Goal: Information Seeking & Learning: Find specific fact

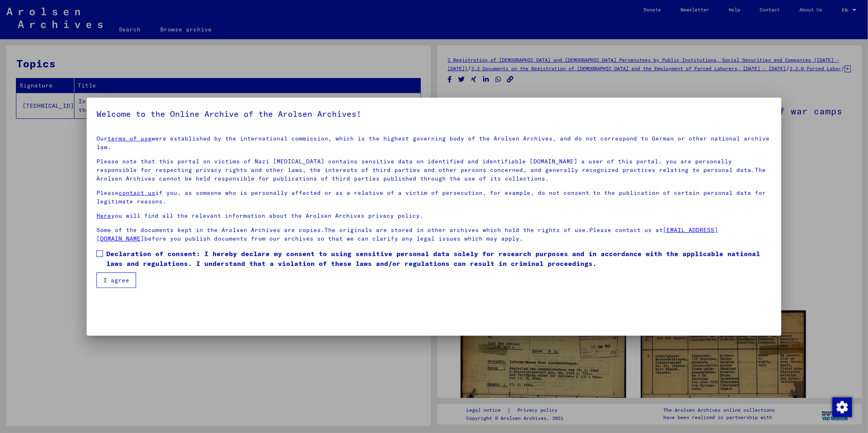
click at [100, 251] on span at bounding box center [99, 254] width 7 height 7
click at [118, 273] on button "I agree" at bounding box center [116, 281] width 40 height 16
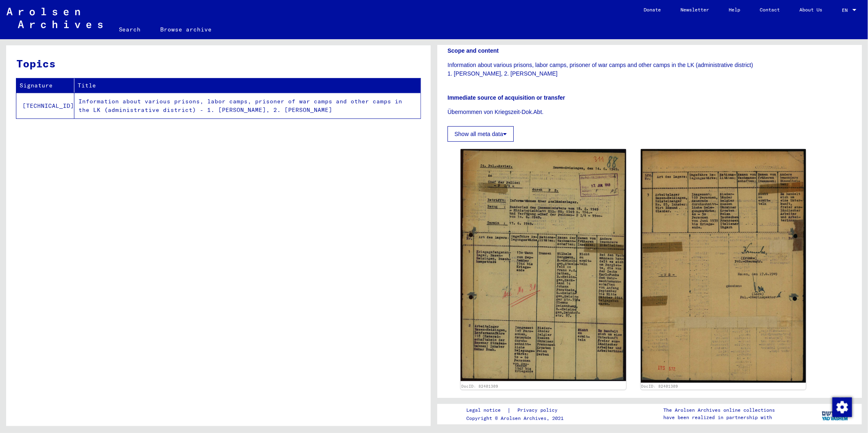
scroll to position [184, 0]
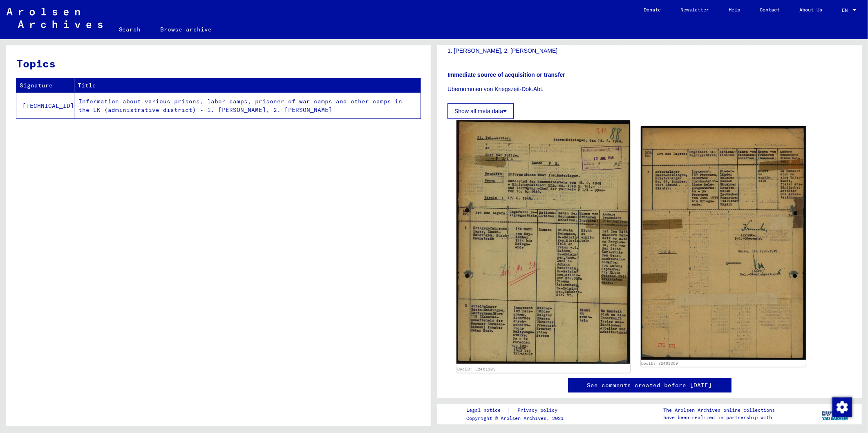
click at [513, 191] on img at bounding box center [544, 243] width 174 height 244
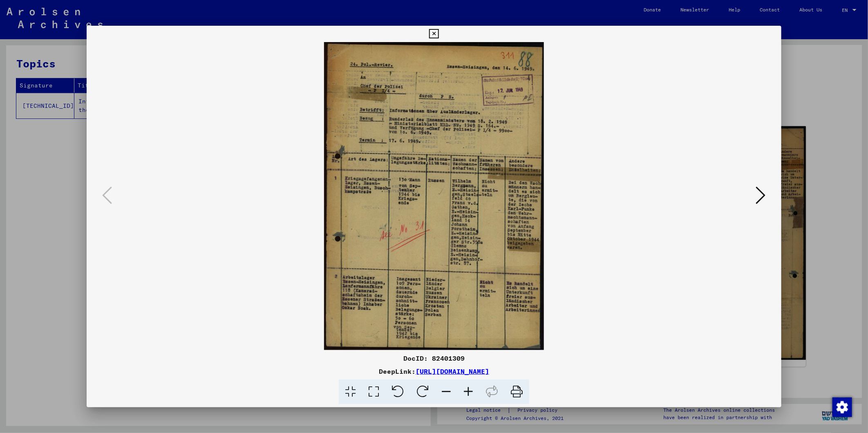
click at [468, 390] on icon at bounding box center [468, 392] width 22 height 25
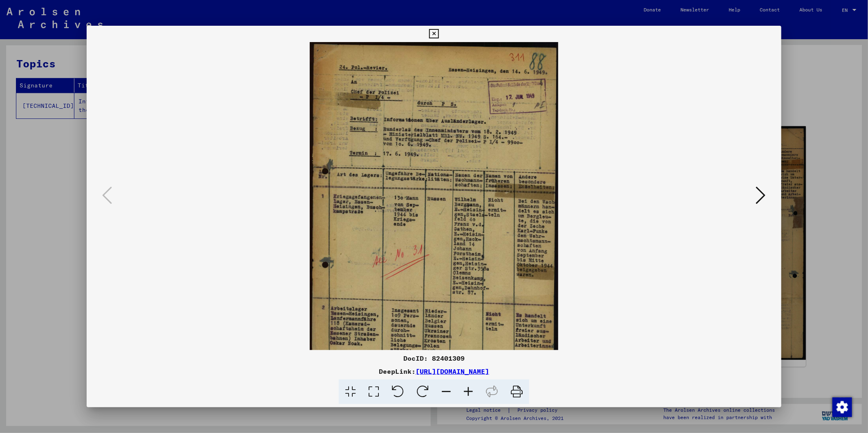
click at [468, 390] on icon at bounding box center [468, 392] width 22 height 25
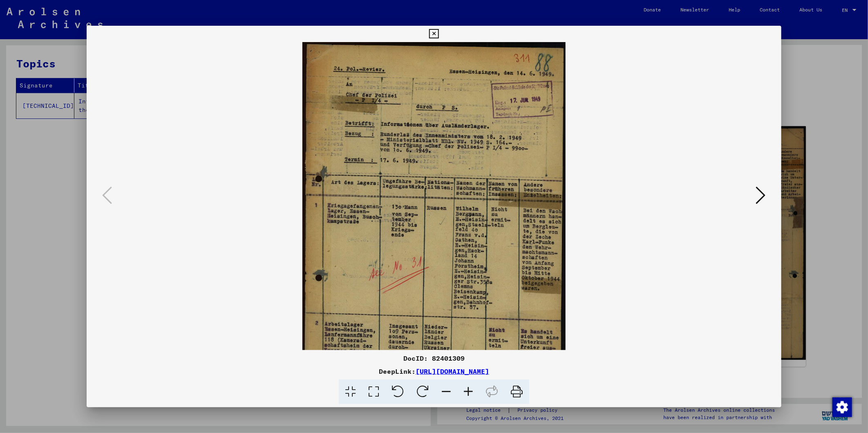
click at [468, 390] on icon at bounding box center [468, 392] width 22 height 25
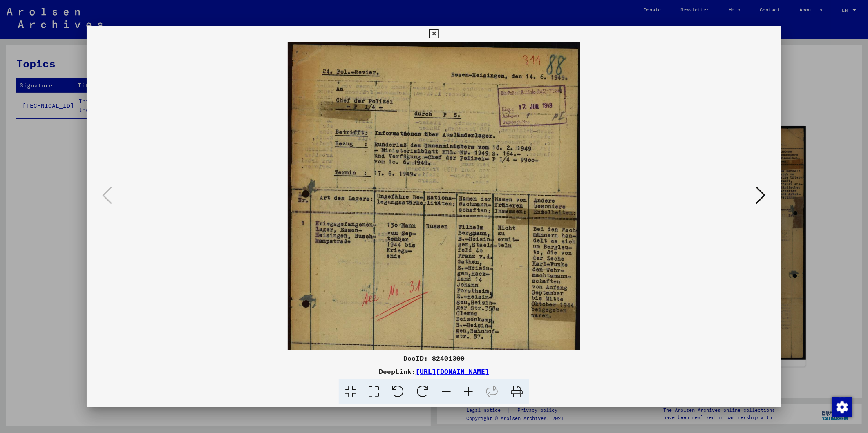
click at [468, 390] on icon at bounding box center [468, 392] width 22 height 25
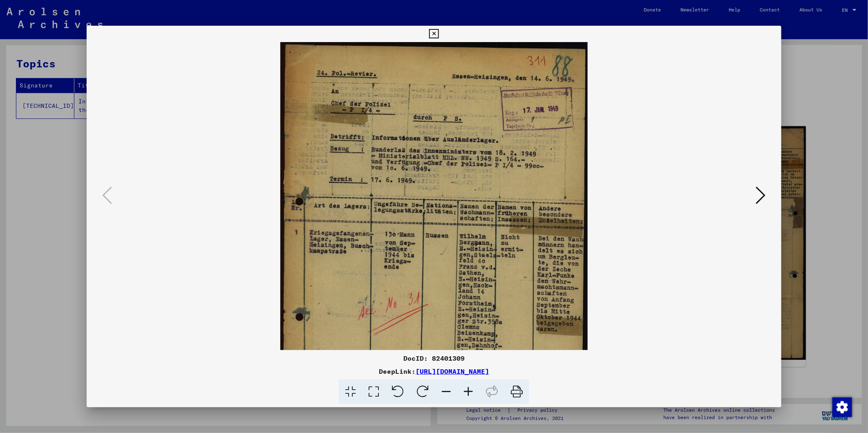
click at [468, 390] on icon at bounding box center [468, 392] width 22 height 25
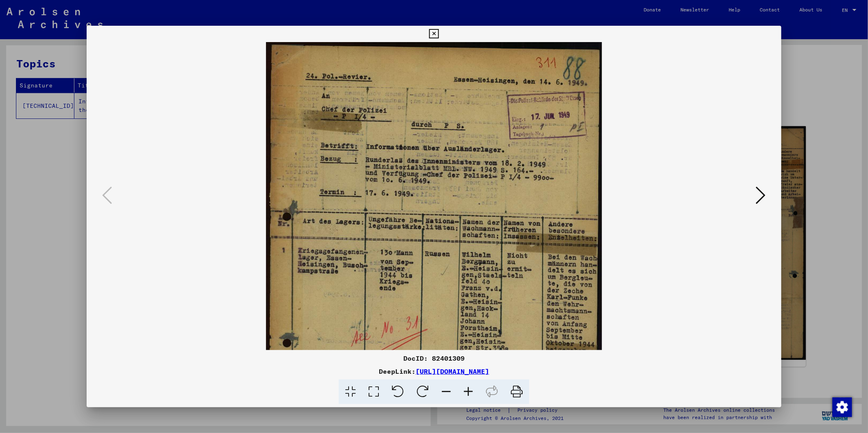
click at [468, 390] on icon at bounding box center [468, 392] width 22 height 25
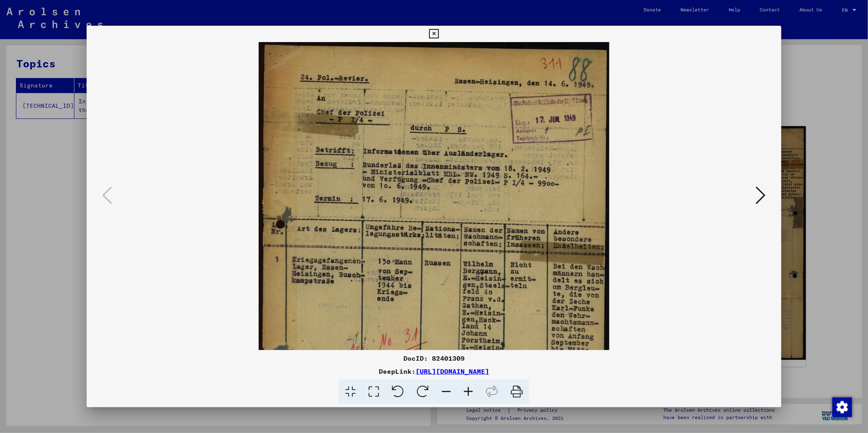
click at [469, 390] on icon at bounding box center [468, 392] width 22 height 25
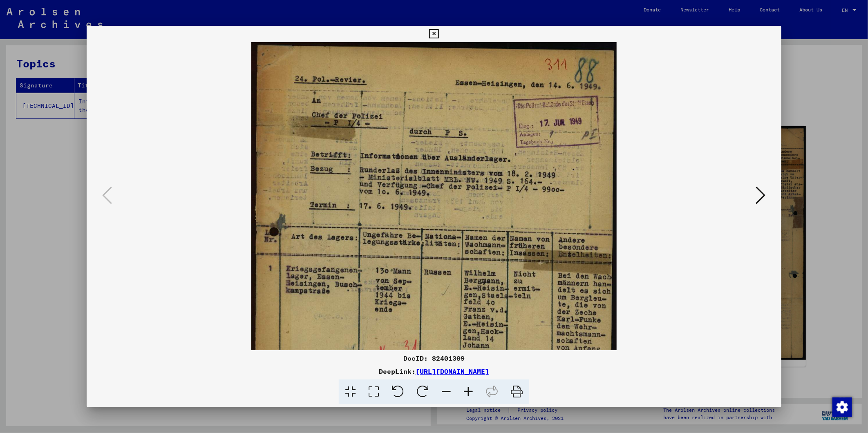
click at [469, 390] on icon at bounding box center [468, 392] width 22 height 25
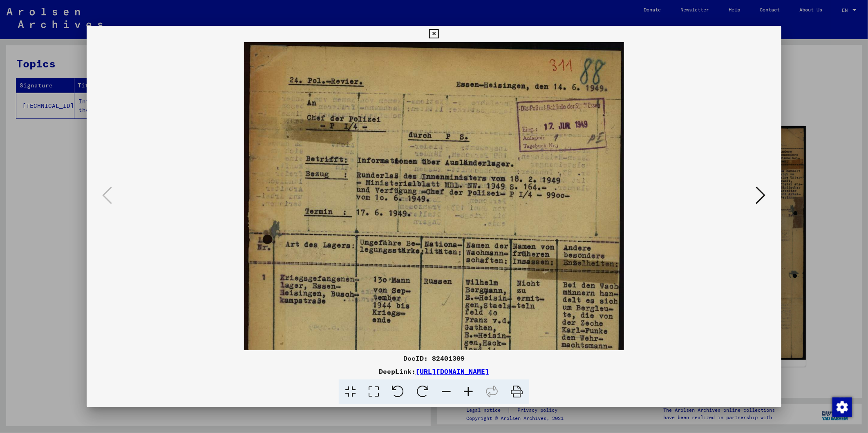
click at [469, 390] on icon at bounding box center [468, 392] width 22 height 25
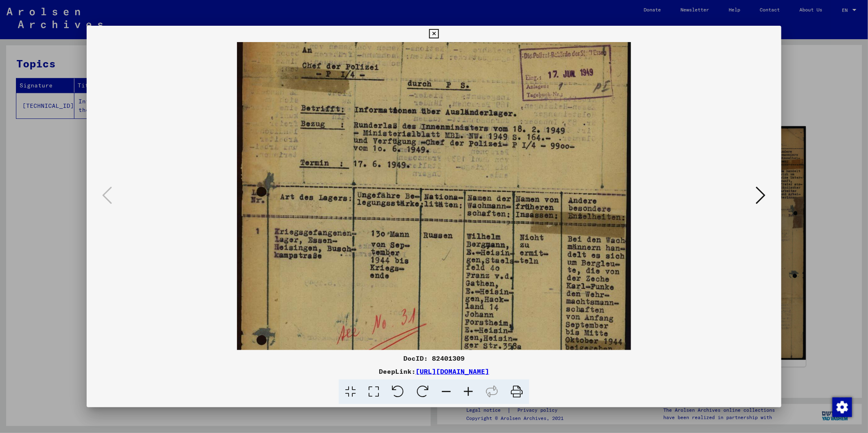
scroll to position [60, 0]
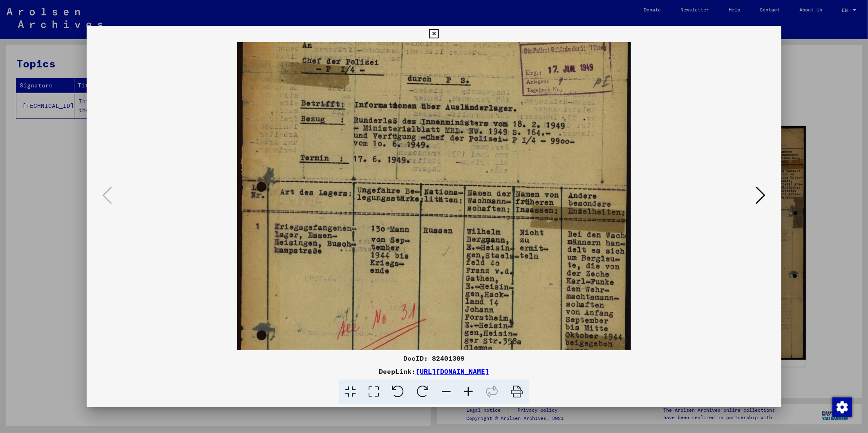
drag, startPoint x: 436, startPoint y: 209, endPoint x: 434, endPoint y: 181, distance: 28.6
click at [434, 181] on img at bounding box center [434, 258] width 394 height 553
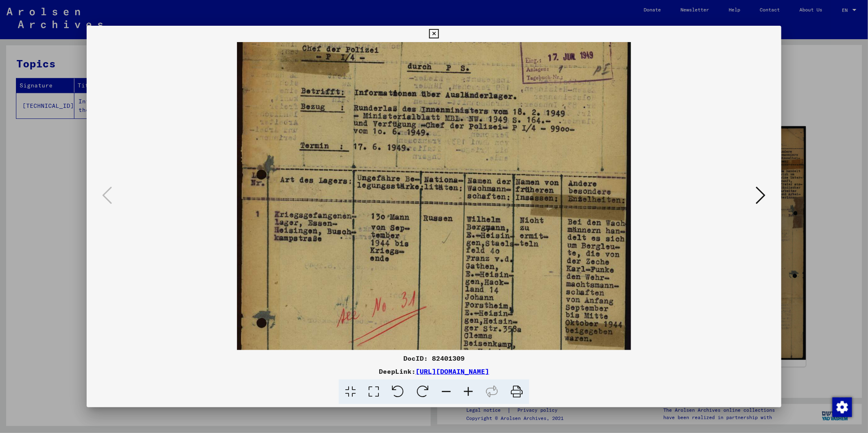
scroll to position [75, 0]
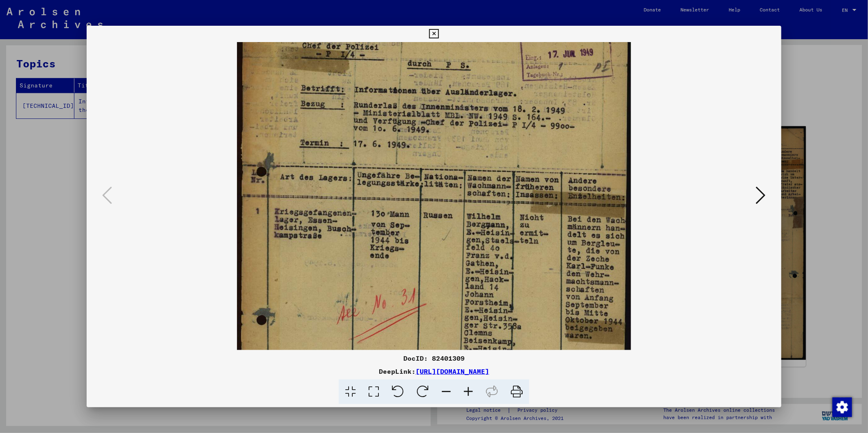
drag, startPoint x: 355, startPoint y: 262, endPoint x: 337, endPoint y: 248, distance: 22.7
click at [337, 248] on img at bounding box center [434, 243] width 394 height 553
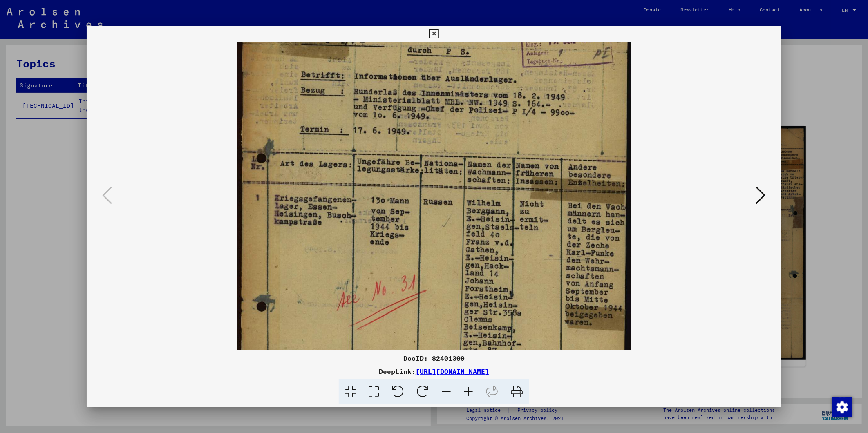
drag, startPoint x: 340, startPoint y: 269, endPoint x: 324, endPoint y: 246, distance: 27.2
click at [338, 254] on img at bounding box center [434, 229] width 394 height 553
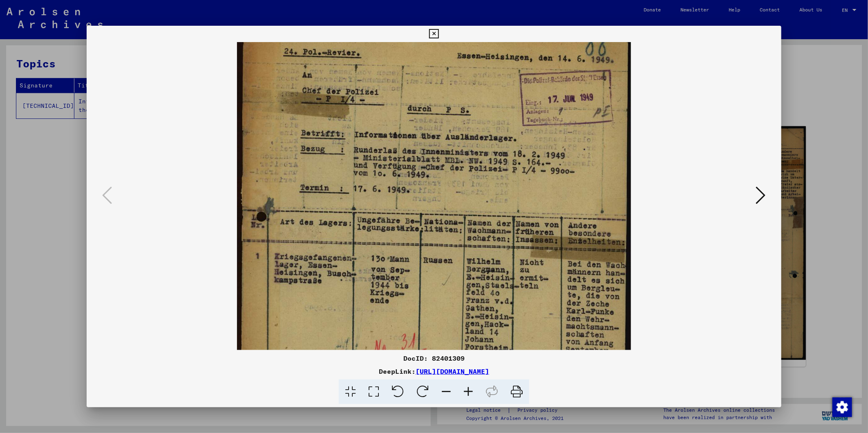
scroll to position [0, 0]
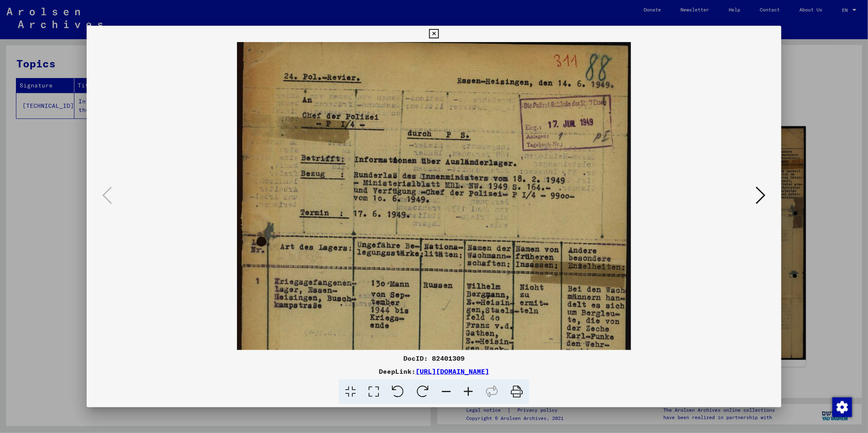
drag, startPoint x: 387, startPoint y: 155, endPoint x: 375, endPoint y: 220, distance: 65.8
click at [375, 220] on img at bounding box center [434, 313] width 394 height 553
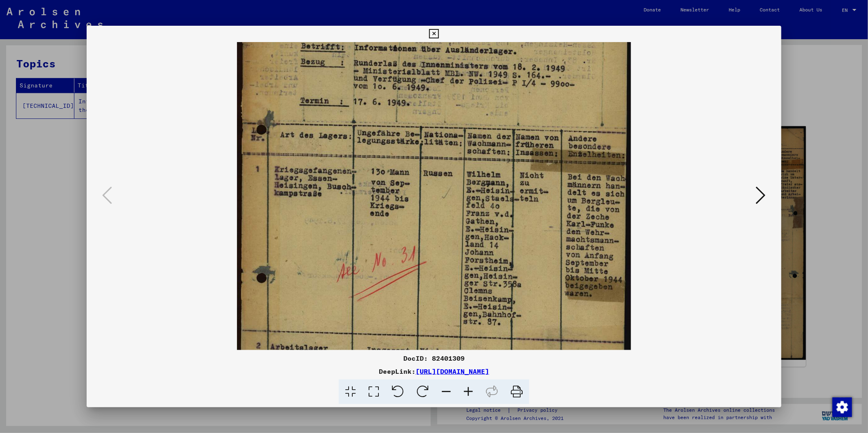
drag, startPoint x: 385, startPoint y: 274, endPoint x: 388, endPoint y: 164, distance: 110.4
click at [388, 164] on img at bounding box center [434, 201] width 394 height 553
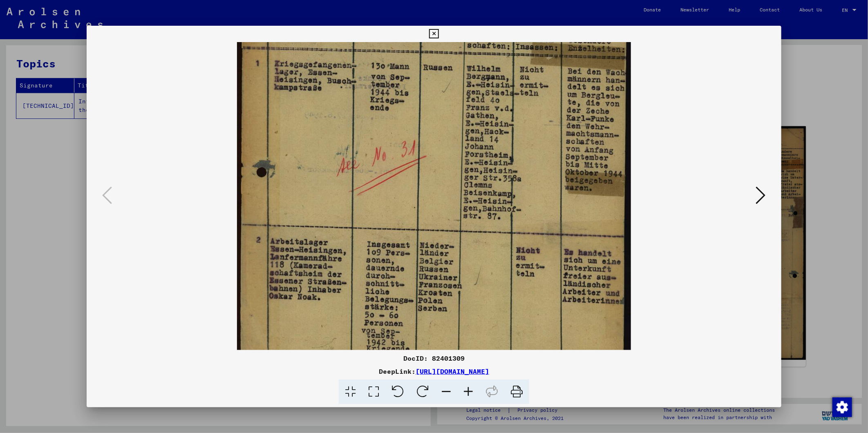
drag, startPoint x: 393, startPoint y: 187, endPoint x: 393, endPoint y: 121, distance: 66.6
click at [393, 121] on img at bounding box center [434, 95] width 394 height 553
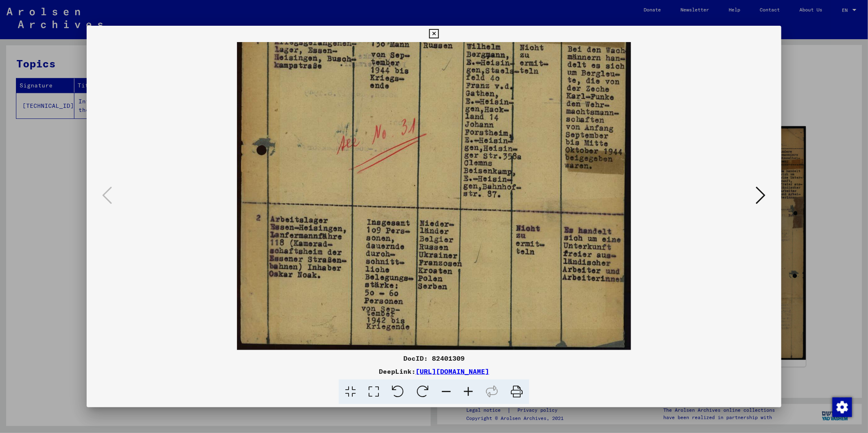
drag, startPoint x: 409, startPoint y: 229, endPoint x: 410, endPoint y: 110, distance: 119.8
click at [410, 110] on img at bounding box center [434, 73] width 394 height 553
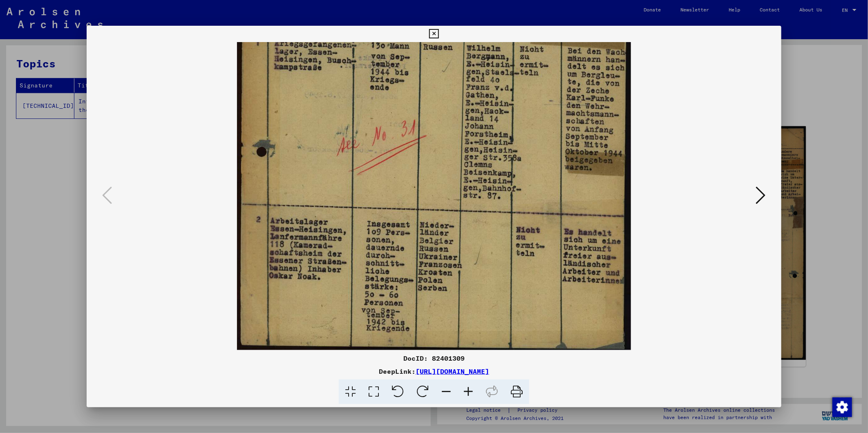
click at [430, 147] on img at bounding box center [434, 74] width 394 height 553
click at [761, 194] on icon at bounding box center [761, 196] width 10 height 20
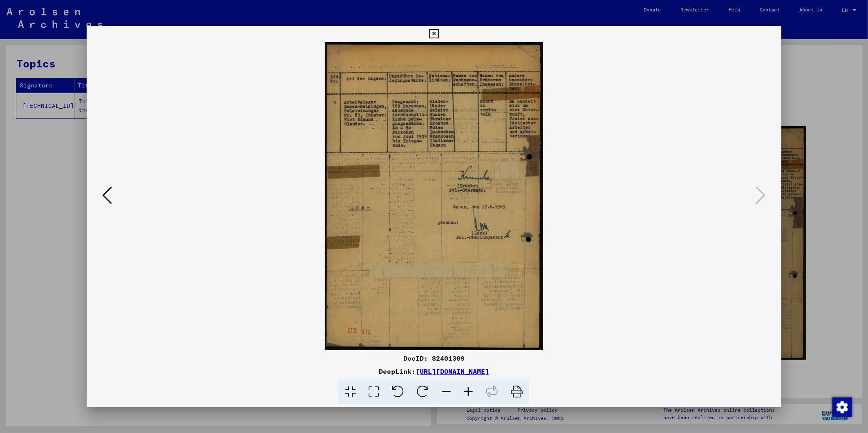
click at [781, 66] on div at bounding box center [434, 216] width 868 height 433
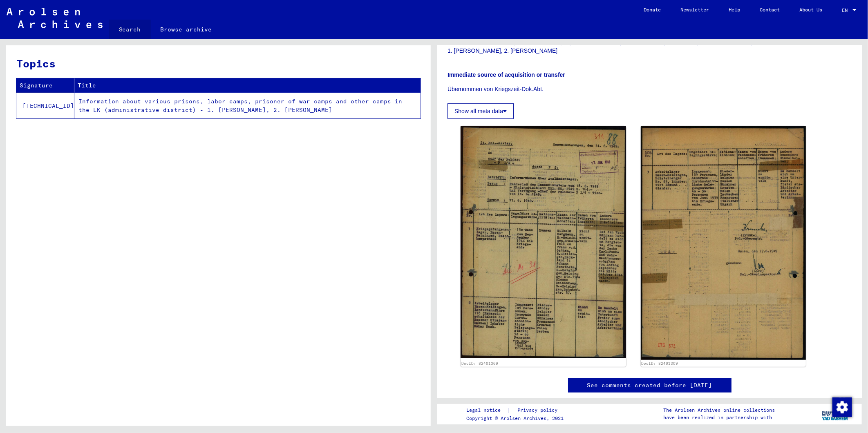
click at [137, 31] on link "Search" at bounding box center [130, 30] width 42 height 20
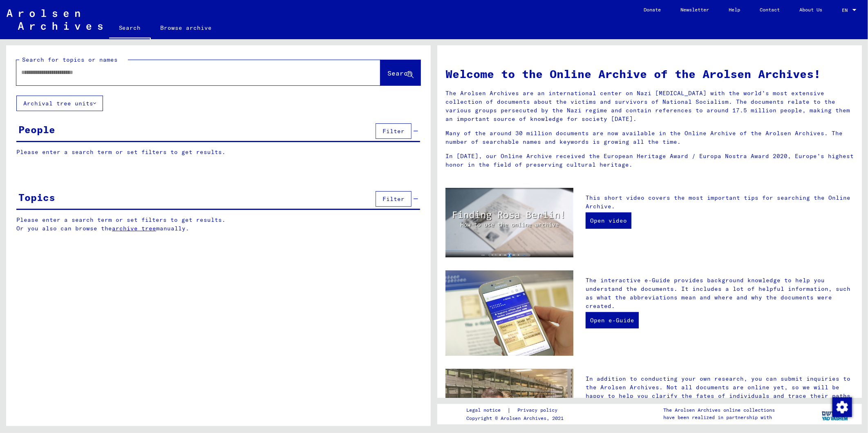
click at [121, 78] on div at bounding box center [186, 72] width 340 height 18
drag, startPoint x: 63, startPoint y: 83, endPoint x: 49, endPoint y: 68, distance: 20.8
click at [63, 82] on div at bounding box center [198, 72] width 364 height 25
click at [49, 68] on input "text" at bounding box center [188, 72] width 335 height 9
paste input "**********"
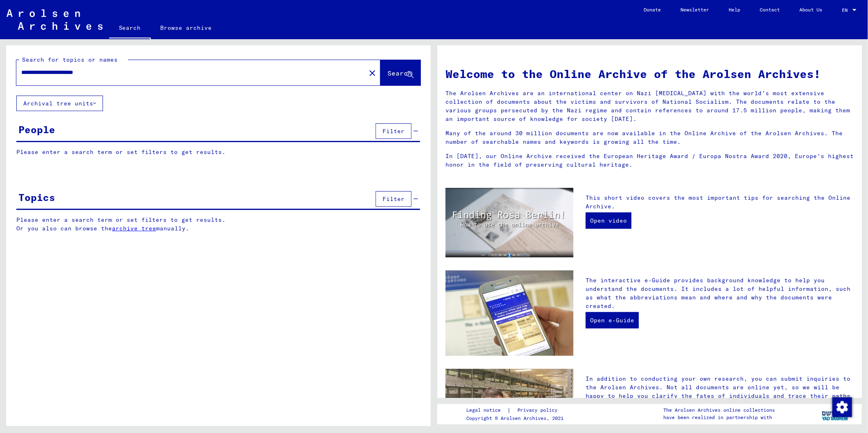
click at [397, 72] on span "Search" at bounding box center [399, 73] width 25 height 8
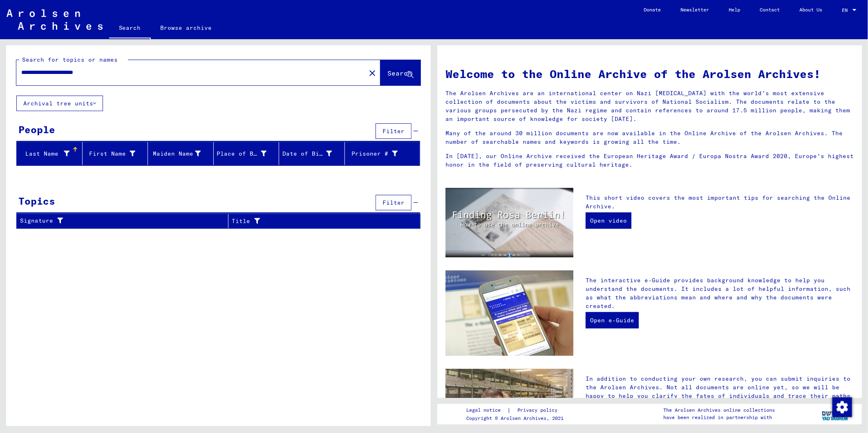
drag, startPoint x: 58, startPoint y: 72, endPoint x: 0, endPoint y: 83, distance: 59.5
click at [0, 83] on html "**********" at bounding box center [434, 216] width 868 height 433
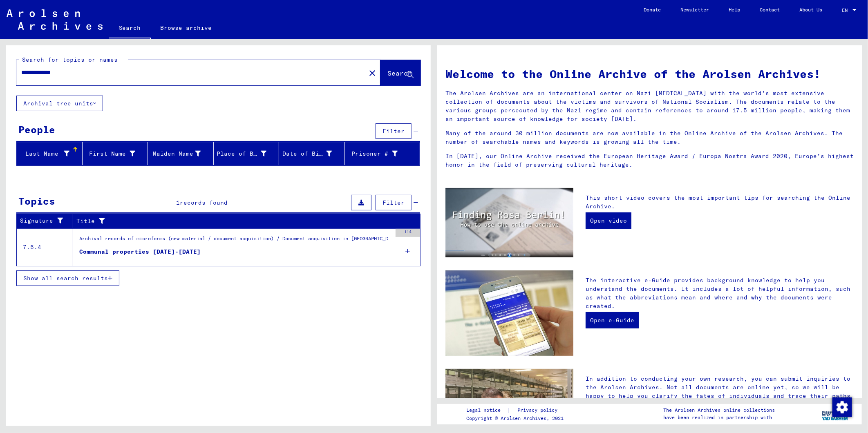
click at [123, 251] on div "Communal properties [DATE]-[DATE] Unit 464" at bounding box center [139, 261] width 121 height 26
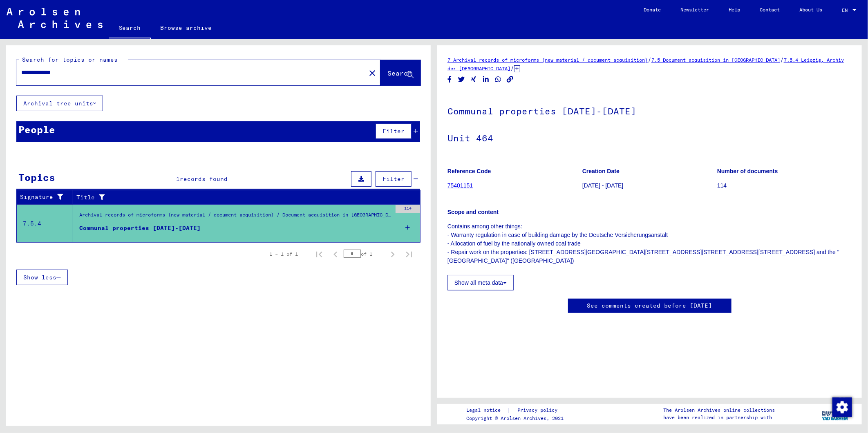
click at [119, 223] on figure "Archival records of microforms (new material / document acquisition) / Document…" at bounding box center [235, 217] width 312 height 12
drag, startPoint x: 54, startPoint y: 72, endPoint x: 32, endPoint y: 79, distance: 23.3
click at [32, 79] on div "**********" at bounding box center [188, 72] width 345 height 18
drag, startPoint x: 78, startPoint y: 72, endPoint x: -2, endPoint y: 74, distance: 80.5
click at [0, 74] on html "**********" at bounding box center [434, 216] width 868 height 433
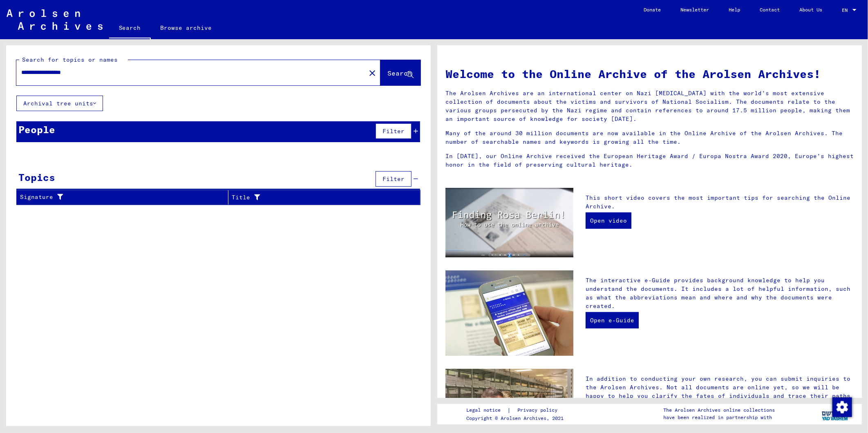
click at [80, 71] on input "**********" at bounding box center [188, 72] width 335 height 9
drag, startPoint x: 39, startPoint y: 71, endPoint x: -2, endPoint y: 71, distance: 40.9
click at [0, 71] on html "**********" at bounding box center [434, 216] width 868 height 433
click at [91, 72] on input "**********" at bounding box center [188, 72] width 335 height 9
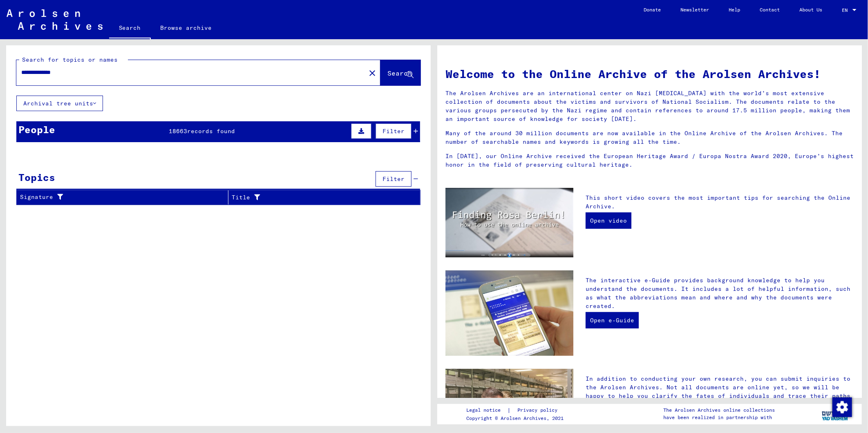
drag, startPoint x: 92, startPoint y: 74, endPoint x: 0, endPoint y: 75, distance: 92.0
click at [0, 75] on html "**********" at bounding box center [434, 216] width 868 height 433
paste input "**********"
drag, startPoint x: 58, startPoint y: 69, endPoint x: -2, endPoint y: 75, distance: 60.8
click at [0, 75] on html "**********" at bounding box center [434, 216] width 868 height 433
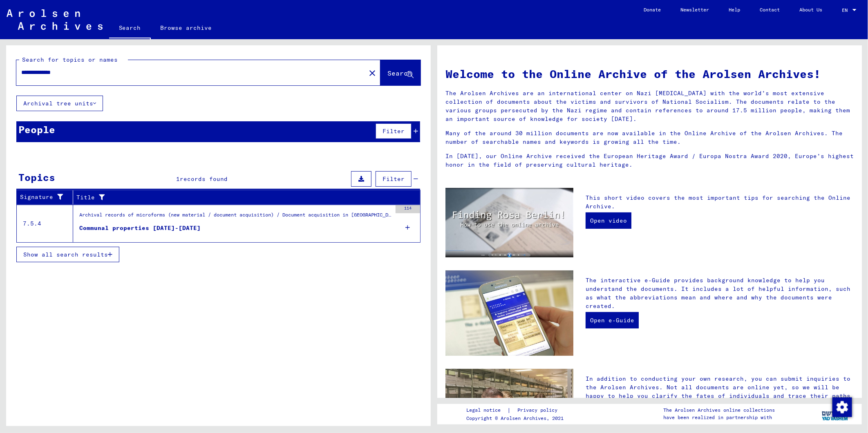
drag, startPoint x: 55, startPoint y: 72, endPoint x: 0, endPoint y: 74, distance: 54.8
click at [0, 73] on html "**********" at bounding box center [434, 216] width 868 height 433
type input "*********"
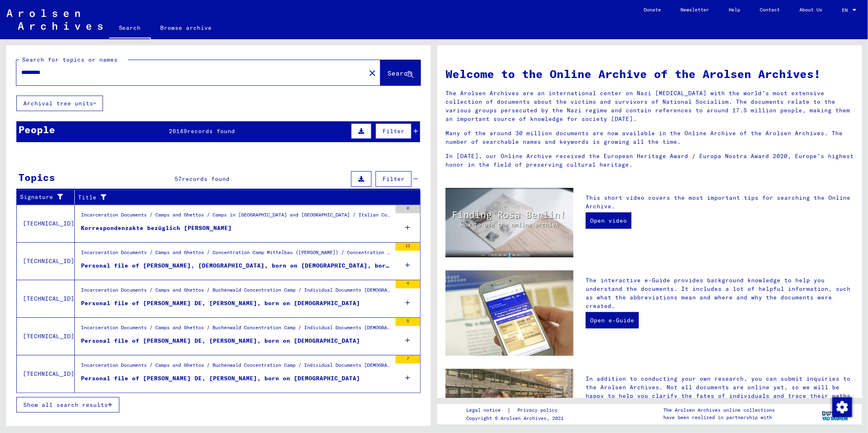
click at [179, 134] on span "26149" at bounding box center [178, 131] width 18 height 7
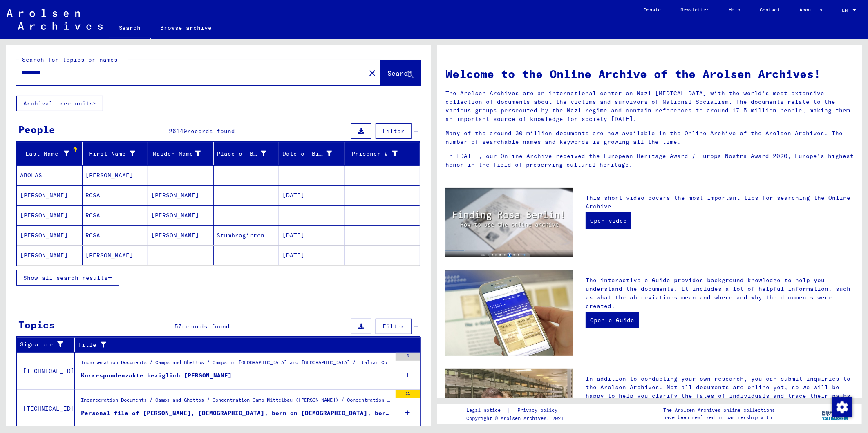
click at [87, 271] on button "Show all search results" at bounding box center [67, 278] width 103 height 16
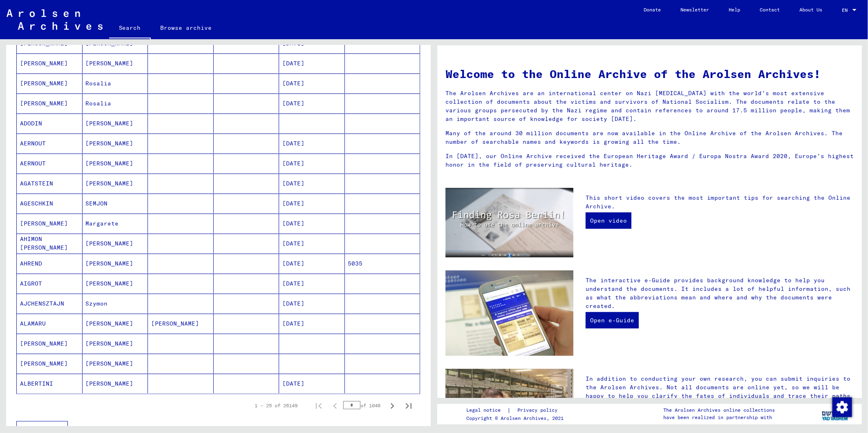
scroll to position [318, 0]
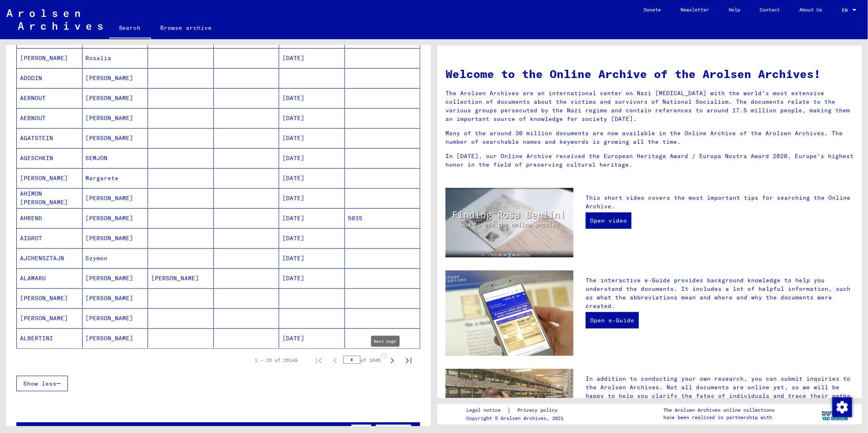
click at [387, 363] on icon "Next page" at bounding box center [392, 360] width 11 height 11
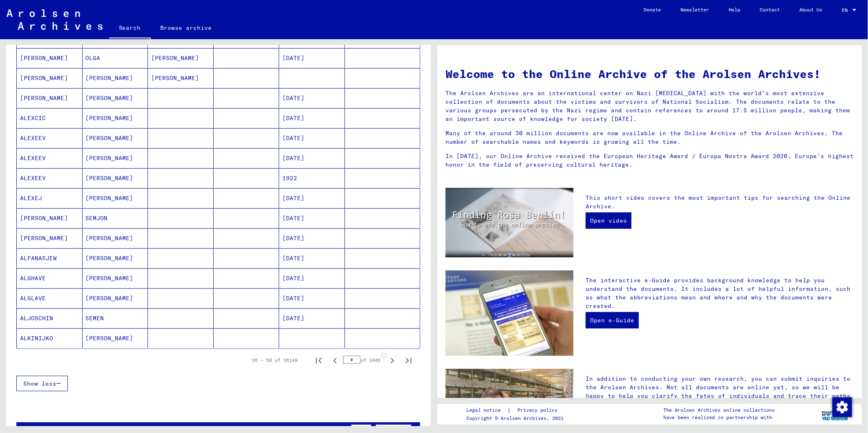
click at [387, 362] on icon "Next page" at bounding box center [392, 360] width 11 height 11
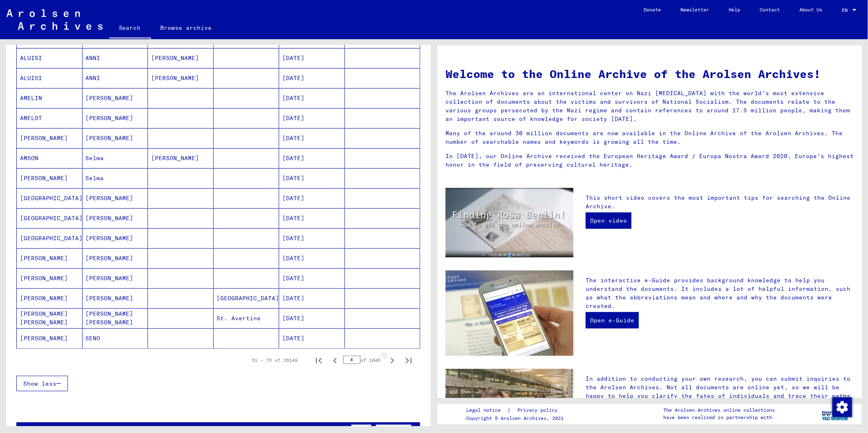
click at [387, 362] on icon "Next page" at bounding box center [392, 360] width 11 height 11
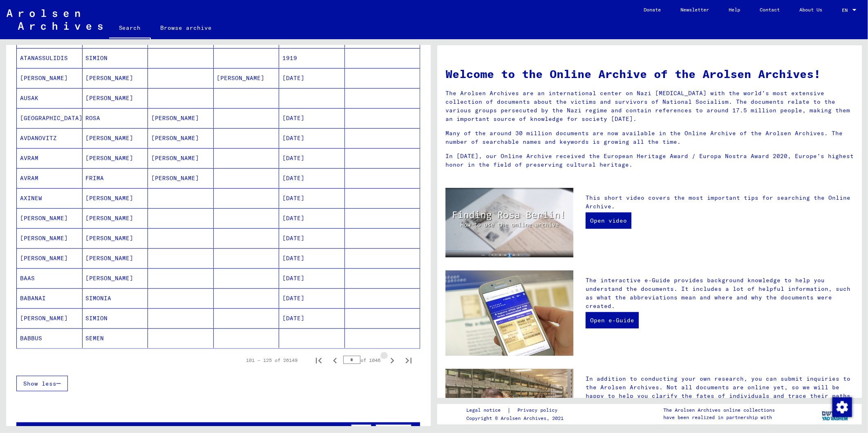
click at [387, 362] on icon "Next page" at bounding box center [392, 360] width 11 height 11
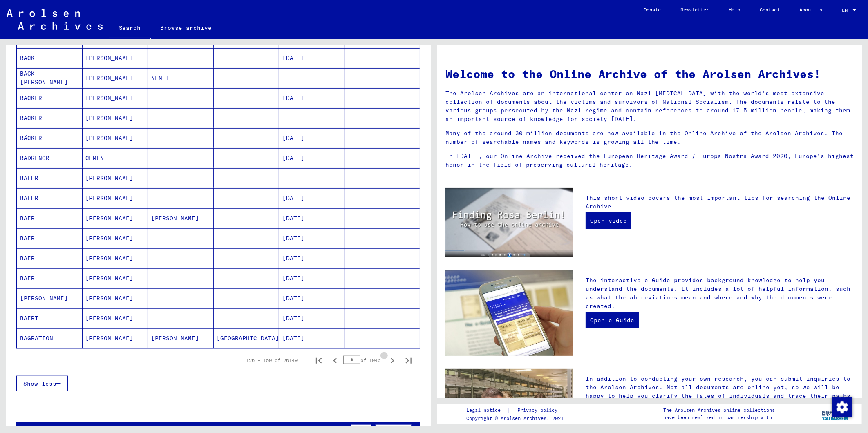
click at [387, 362] on icon "Next page" at bounding box center [392, 360] width 11 height 11
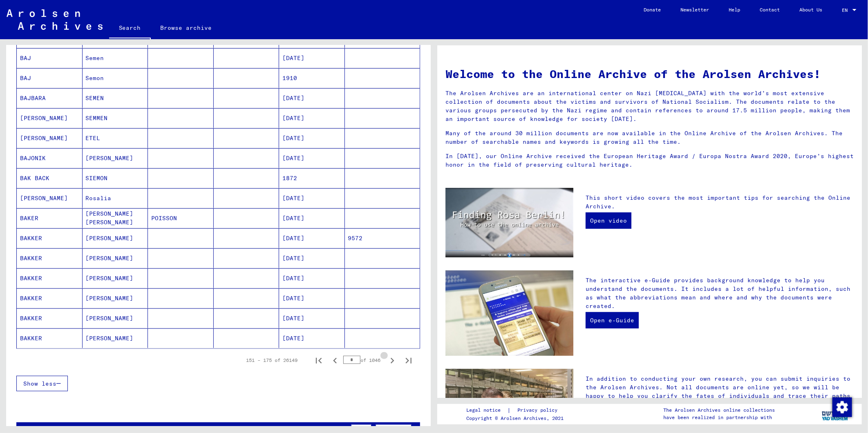
click at [387, 362] on icon "Next page" at bounding box center [392, 360] width 11 height 11
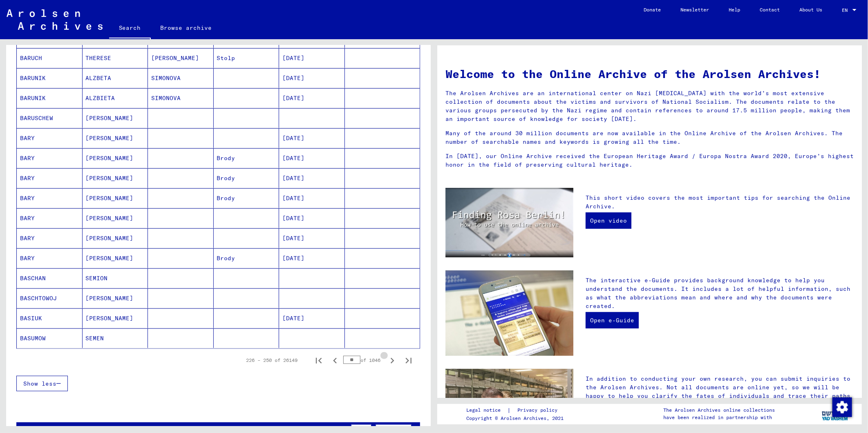
click at [387, 362] on icon "Next page" at bounding box center [392, 360] width 11 height 11
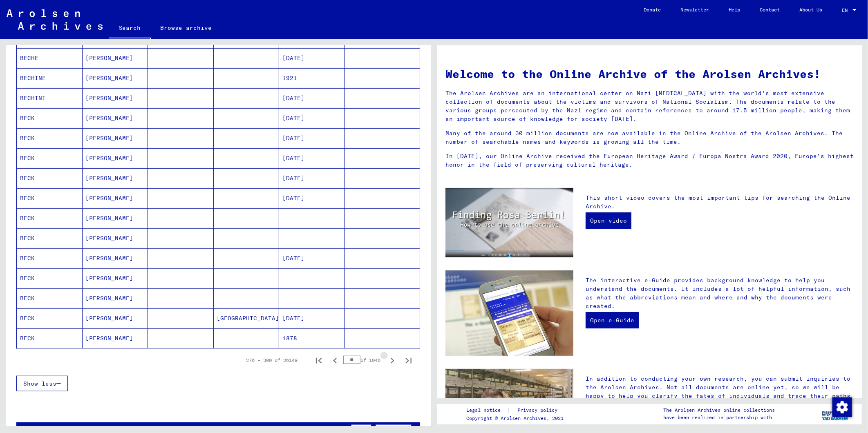
click at [387, 362] on icon "Next page" at bounding box center [392, 360] width 11 height 11
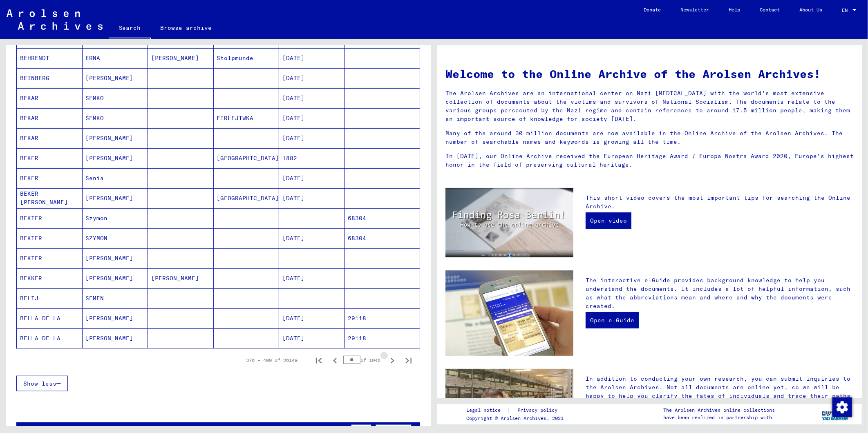
click at [387, 362] on icon "Next page" at bounding box center [392, 360] width 11 height 11
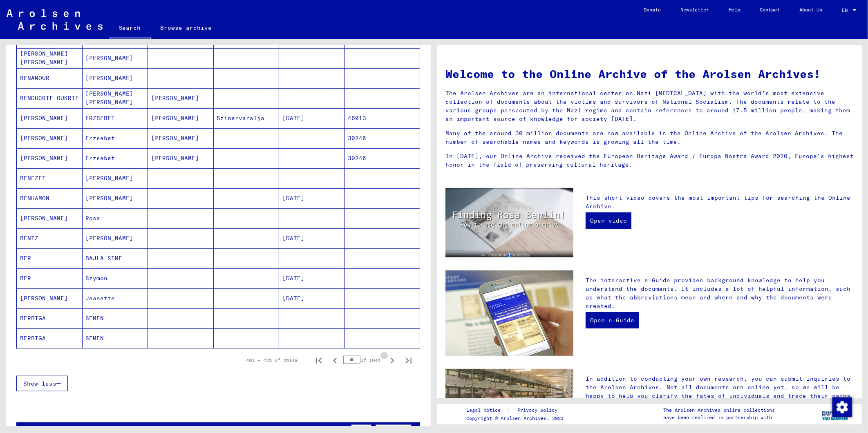
click at [387, 362] on icon "Next page" at bounding box center [392, 360] width 11 height 11
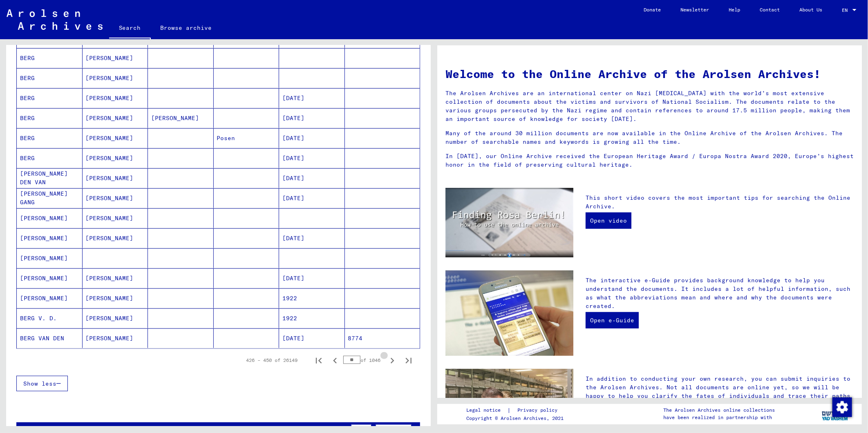
click at [387, 362] on icon "Next page" at bounding box center [392, 360] width 11 height 11
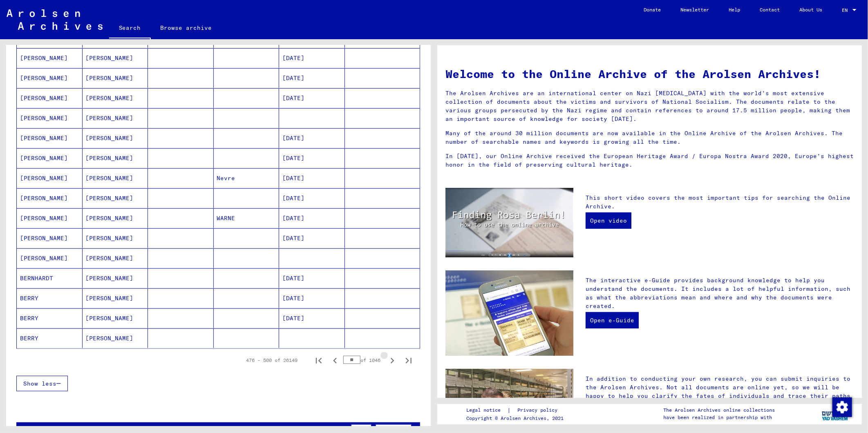
click at [387, 362] on icon "Next page" at bounding box center [392, 360] width 11 height 11
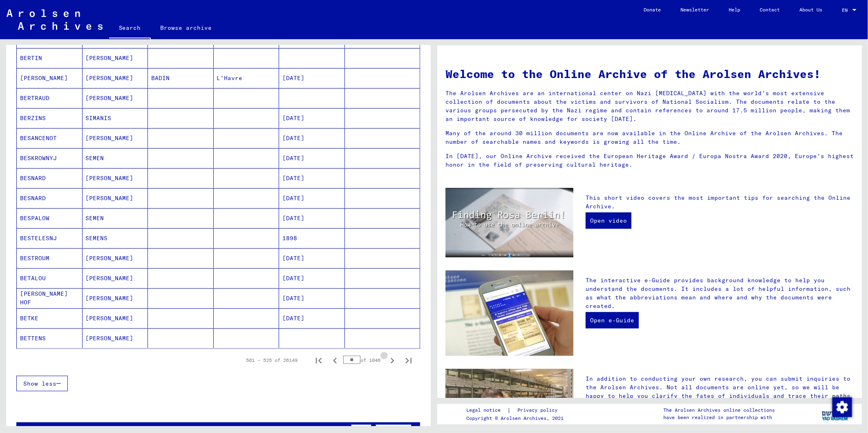
click at [387, 362] on icon "Next page" at bounding box center [392, 360] width 11 height 11
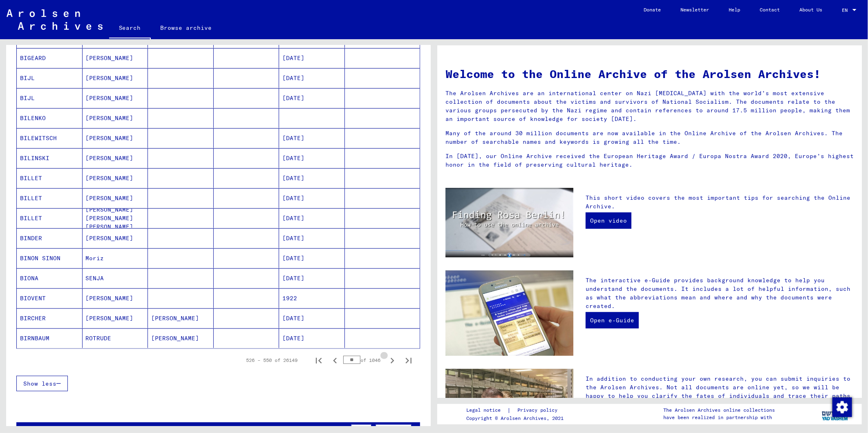
click at [387, 362] on icon "Next page" at bounding box center [392, 360] width 11 height 11
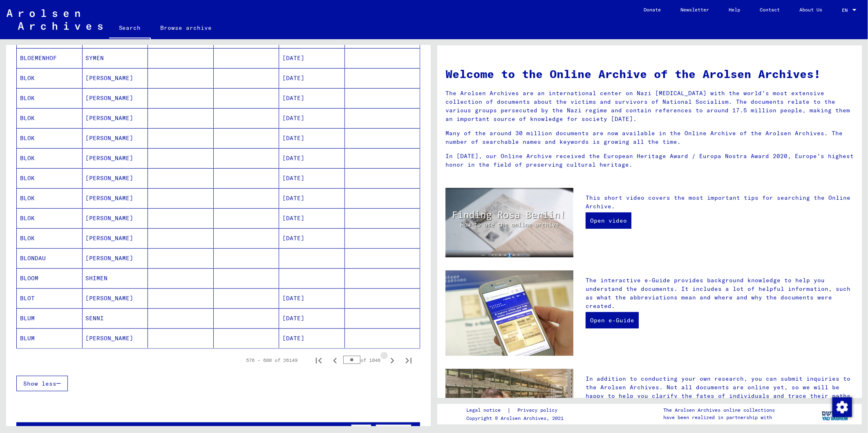
click at [387, 362] on icon "Next page" at bounding box center [392, 360] width 11 height 11
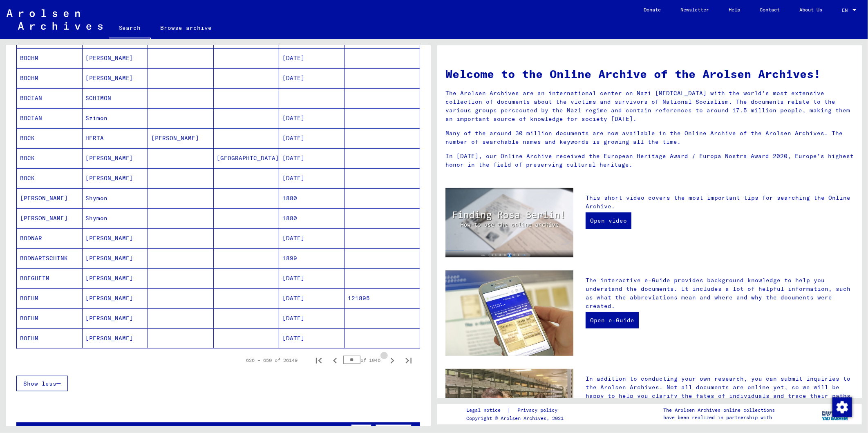
click at [387, 362] on icon "Next page" at bounding box center [392, 360] width 11 height 11
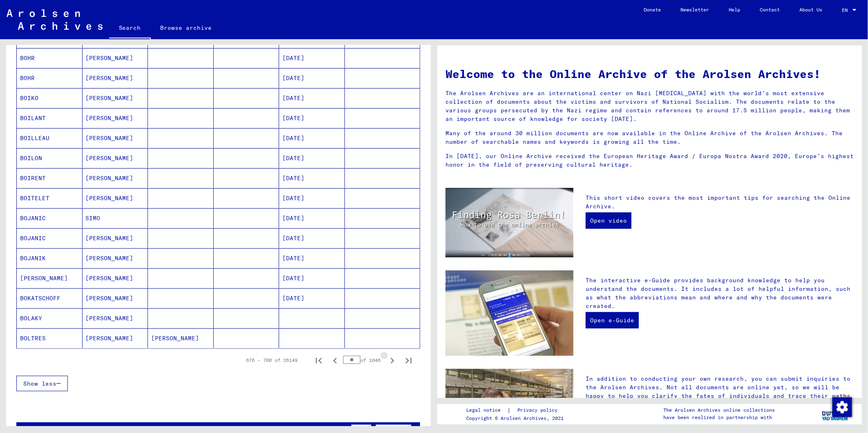
click at [387, 362] on icon "Next page" at bounding box center [392, 360] width 11 height 11
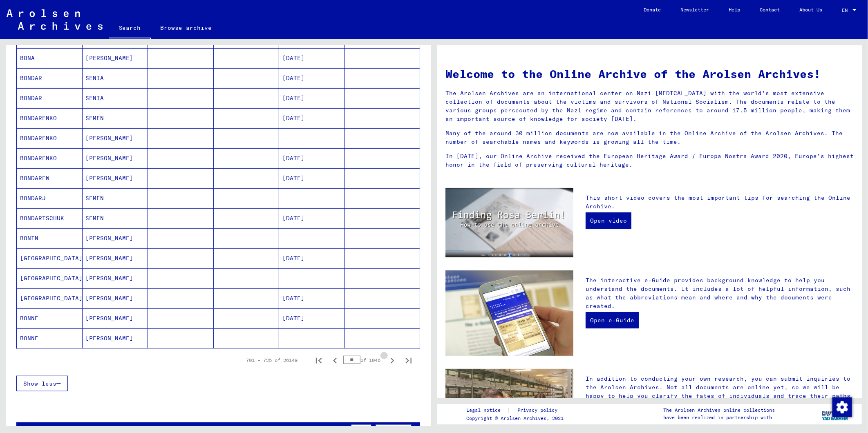
click at [387, 362] on icon "Next page" at bounding box center [392, 360] width 11 height 11
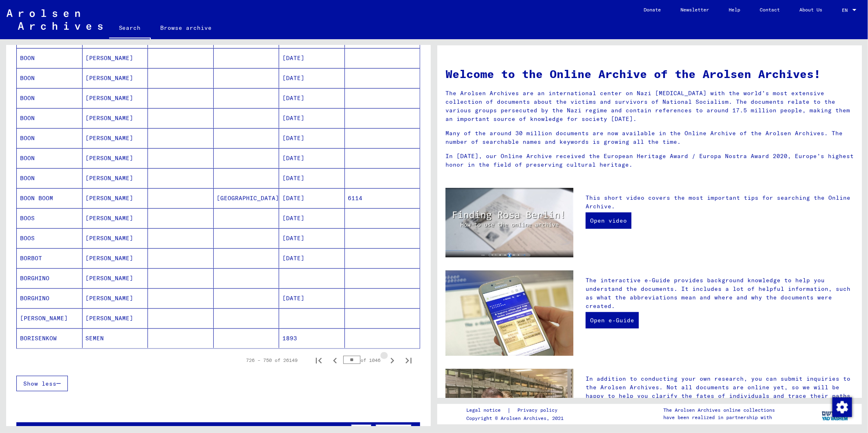
click at [387, 362] on icon "Next page" at bounding box center [392, 360] width 11 height 11
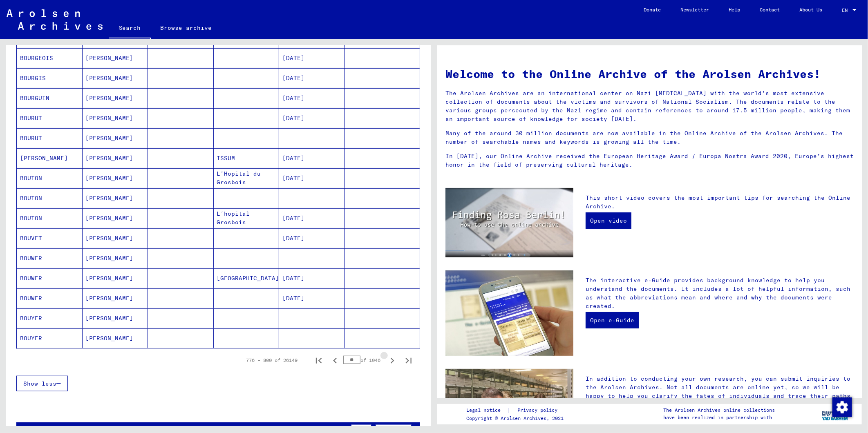
click at [387, 362] on icon "Next page" at bounding box center [392, 360] width 11 height 11
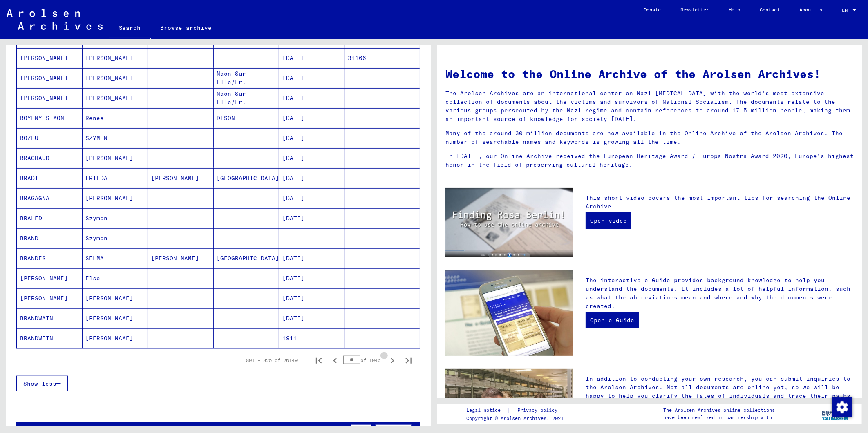
click at [387, 362] on icon "Next page" at bounding box center [392, 360] width 11 height 11
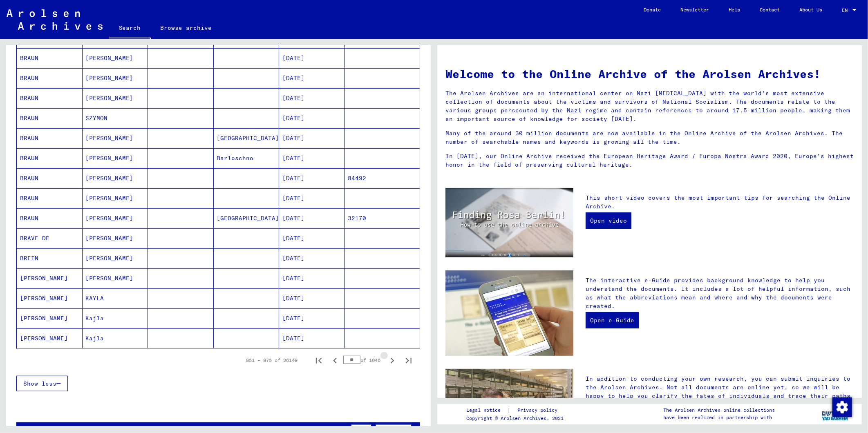
click at [387, 362] on icon "Next page" at bounding box center [392, 360] width 11 height 11
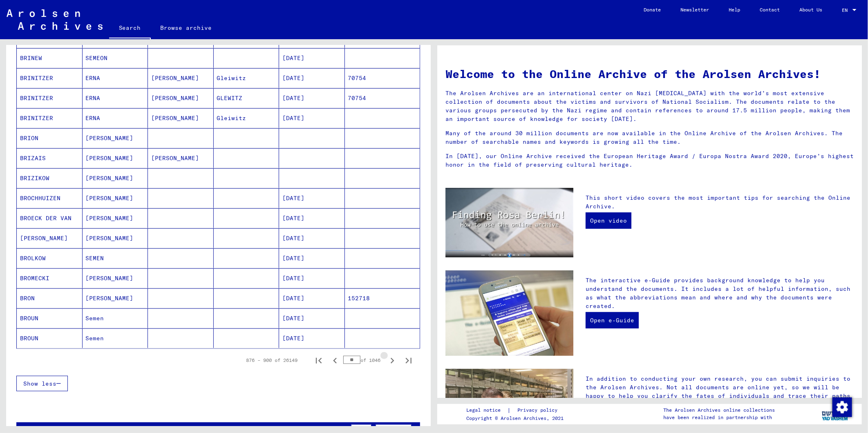
click at [387, 362] on icon "Next page" at bounding box center [392, 360] width 11 height 11
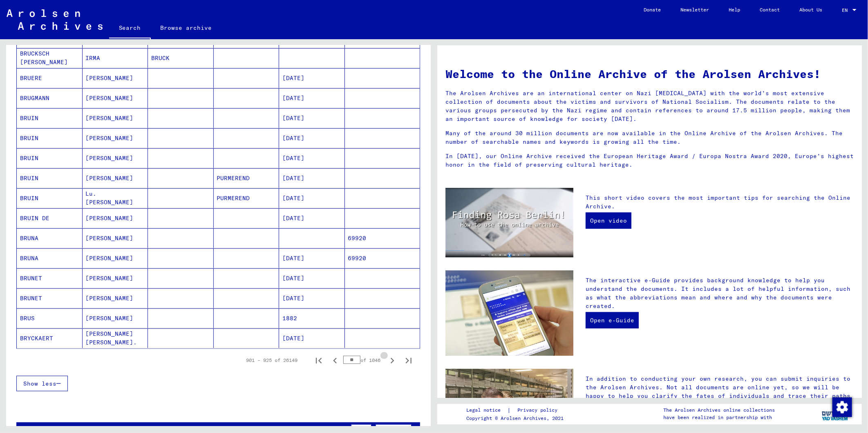
click at [387, 362] on icon "Next page" at bounding box center [392, 360] width 11 height 11
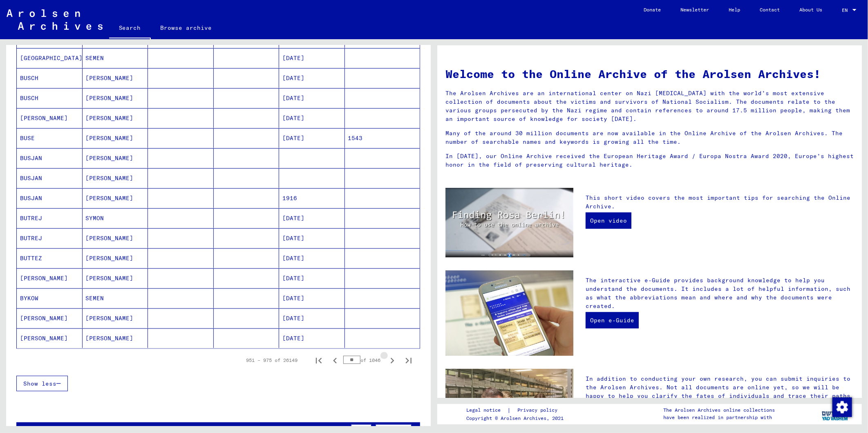
click at [387, 362] on icon "Next page" at bounding box center [392, 360] width 11 height 11
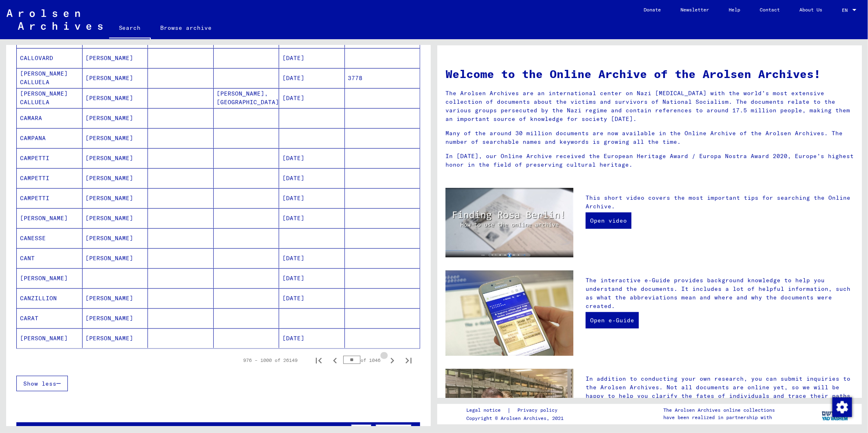
click at [387, 362] on icon "Next page" at bounding box center [392, 360] width 11 height 11
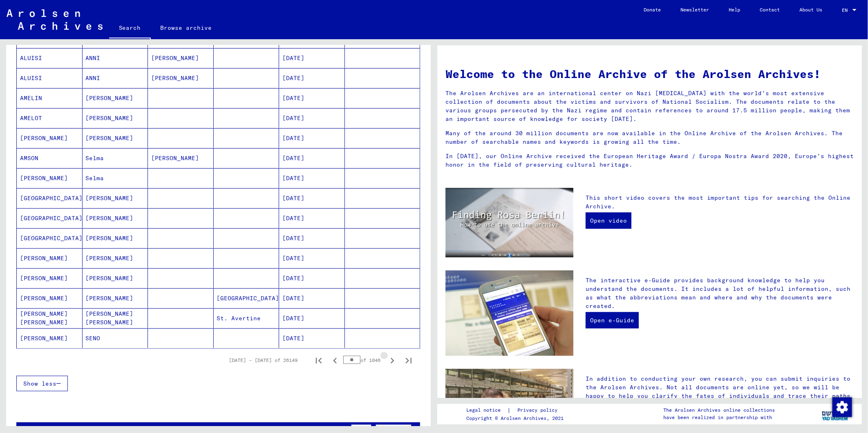
click at [387, 362] on icon "Next page" at bounding box center [392, 360] width 11 height 11
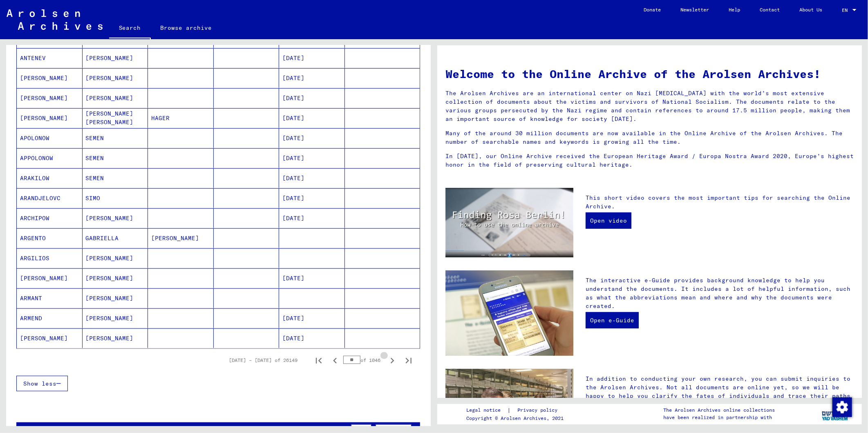
click at [387, 362] on icon "Next page" at bounding box center [392, 360] width 11 height 11
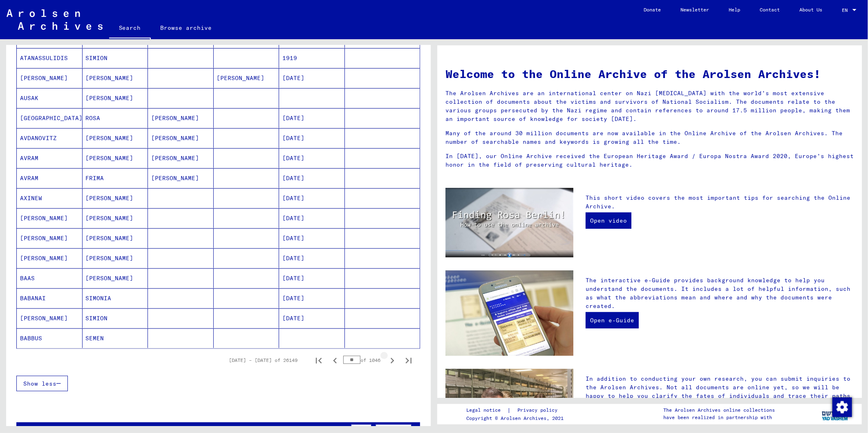
click at [387, 362] on icon "Next page" at bounding box center [392, 360] width 11 height 11
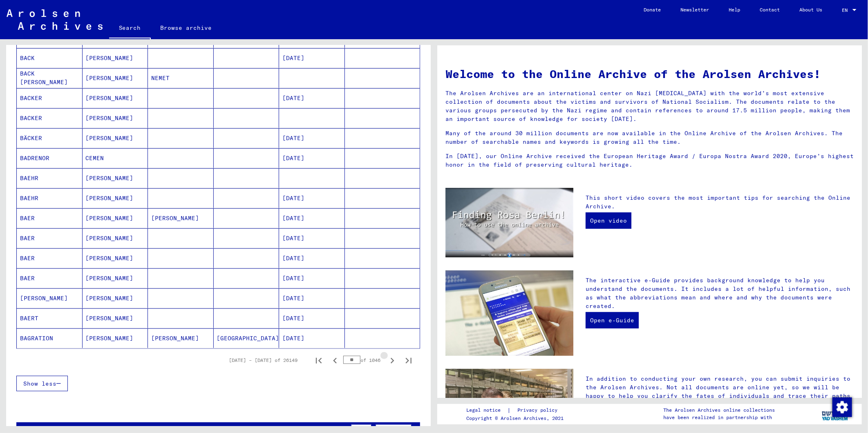
click at [387, 362] on icon "Next page" at bounding box center [392, 360] width 11 height 11
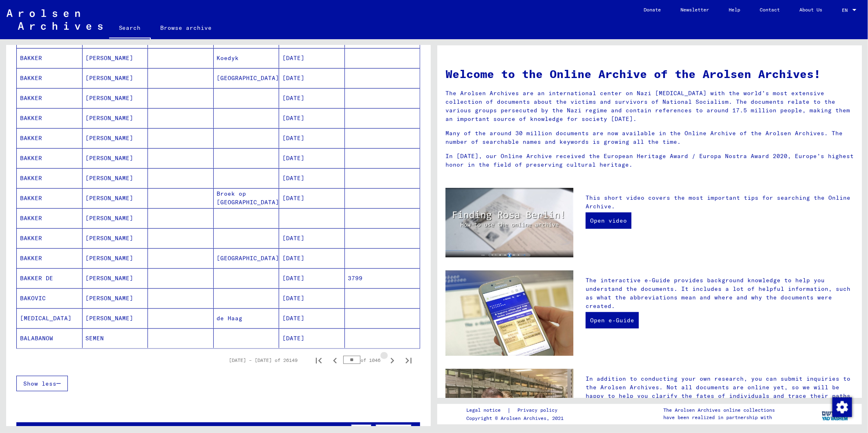
click at [387, 362] on icon "Next page" at bounding box center [392, 360] width 11 height 11
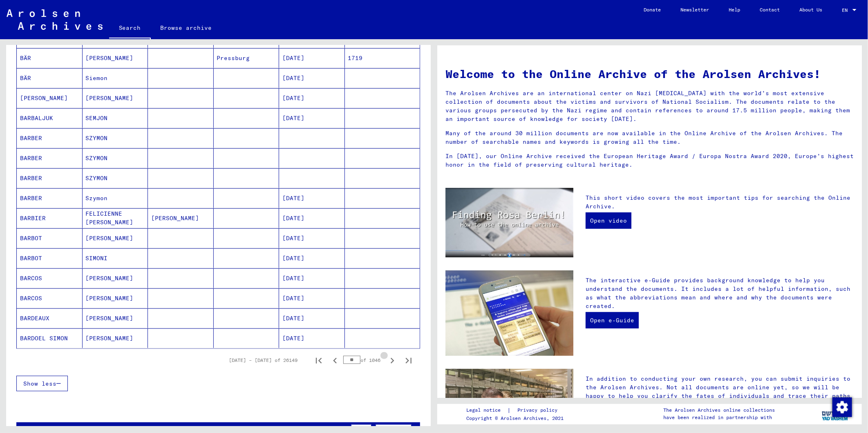
click at [387, 362] on icon "Next page" at bounding box center [392, 360] width 11 height 11
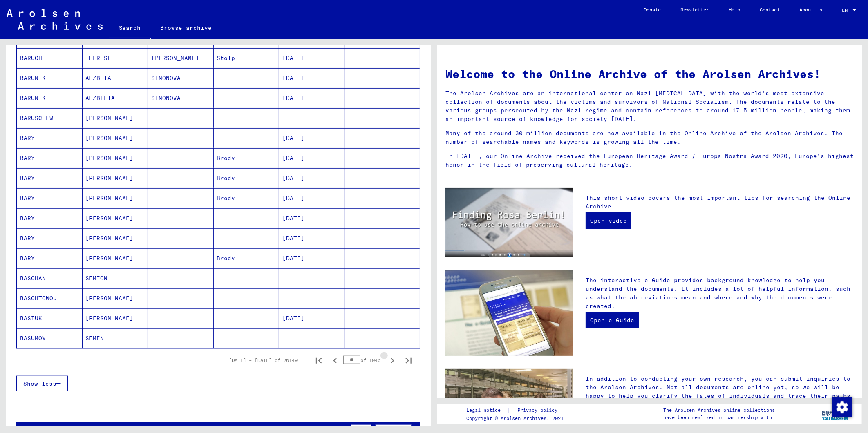
click at [387, 362] on icon "Next page" at bounding box center [392, 360] width 11 height 11
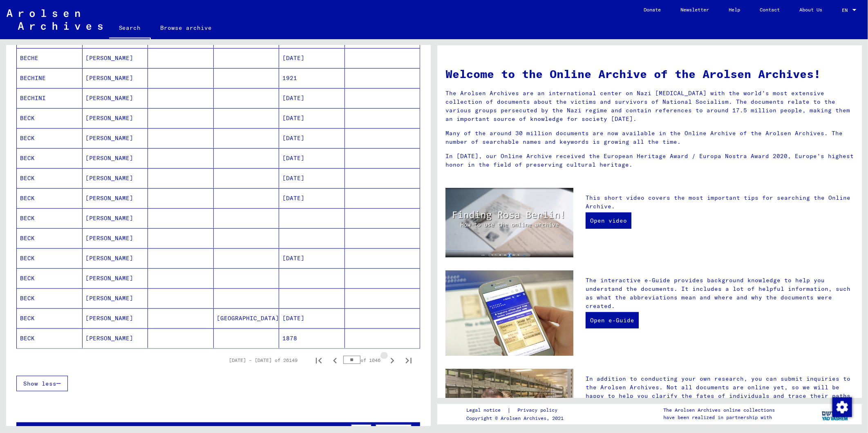
click at [387, 362] on icon "Next page" at bounding box center [392, 360] width 11 height 11
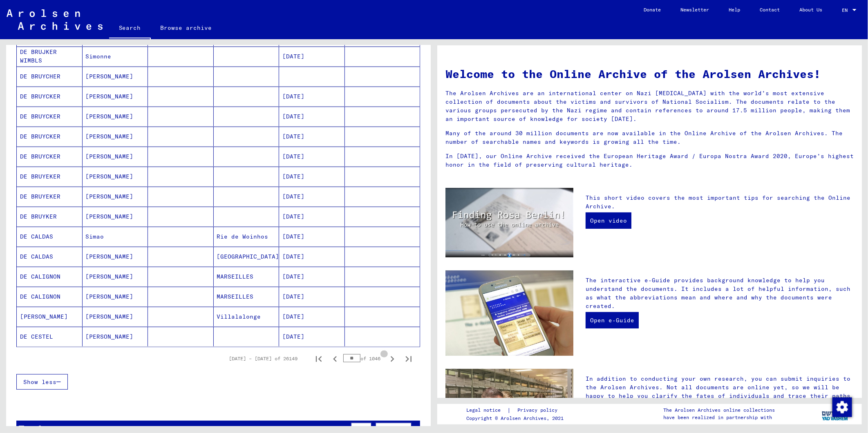
type input "**"
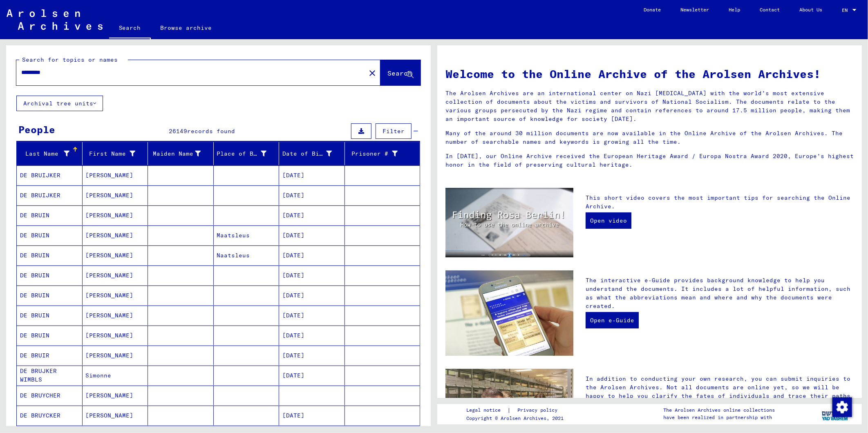
drag, startPoint x: 83, startPoint y: 71, endPoint x: -2, endPoint y: 80, distance: 85.1
click at [0, 80] on html "Search Browse archive Donate Newsletter Help Contact About Us Search Browse arc…" at bounding box center [434, 216] width 868 height 433
type input "**********"
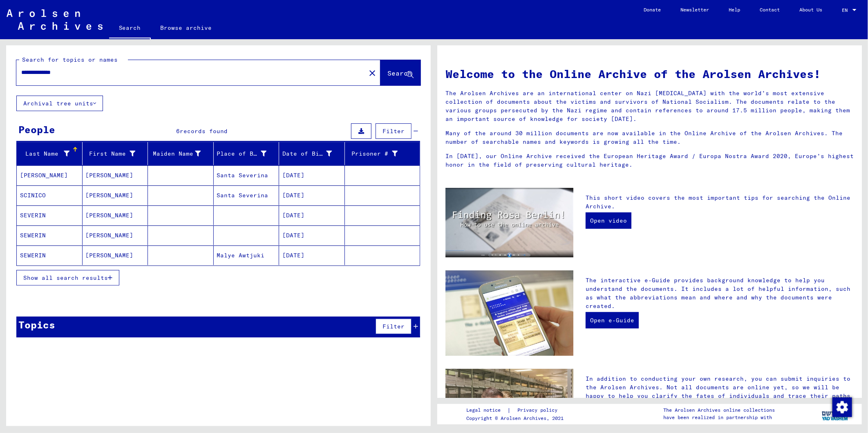
click at [84, 283] on button "Show all search results" at bounding box center [67, 278] width 103 height 16
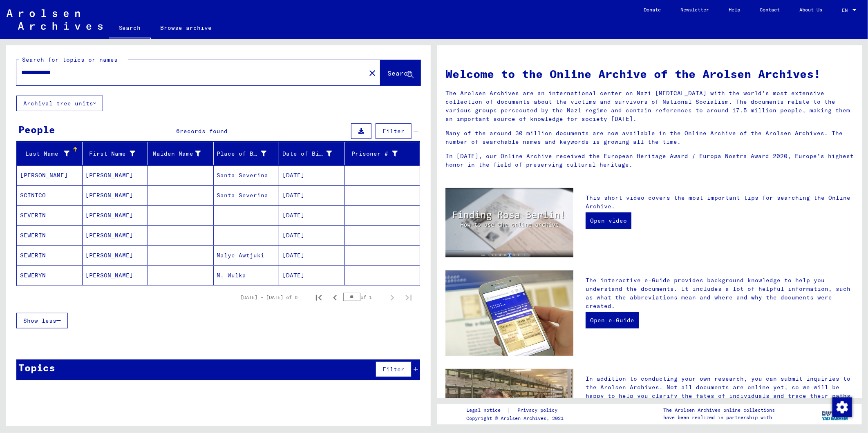
click at [52, 177] on mat-cell "[PERSON_NAME]" at bounding box center [50, 176] width 66 height 20
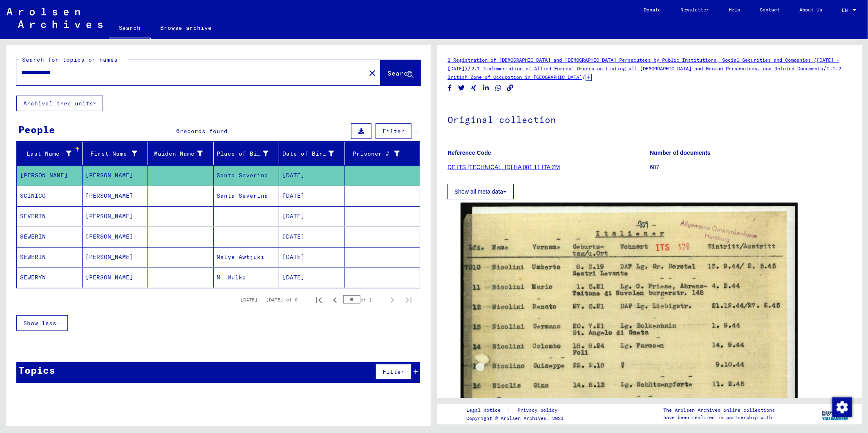
click at [492, 166] on link "DE ITS [TECHNICAL_ID] HA 001 11 ITA ZM" at bounding box center [504, 167] width 112 height 7
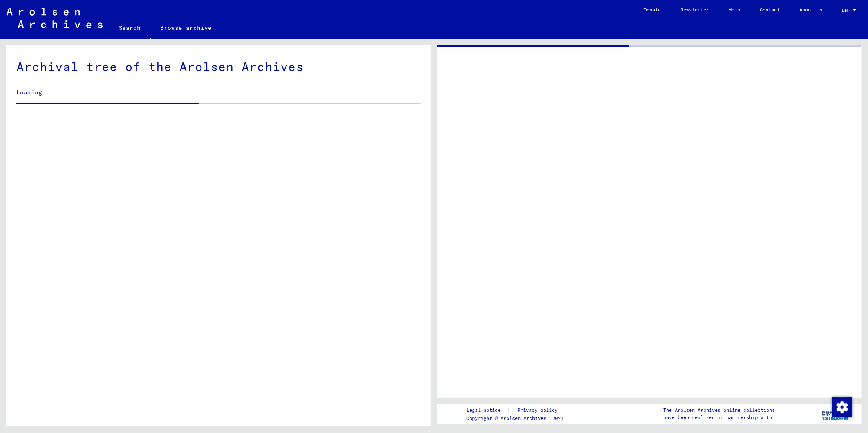
click at [542, 297] on div at bounding box center [649, 221] width 425 height 353
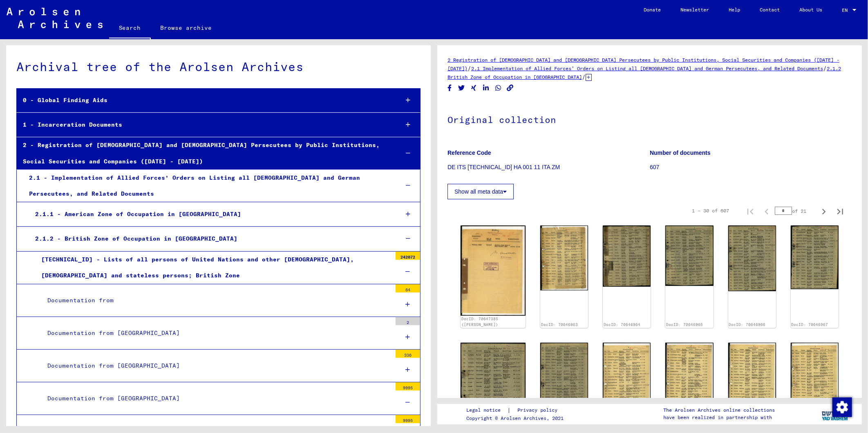
scroll to position [934, 0]
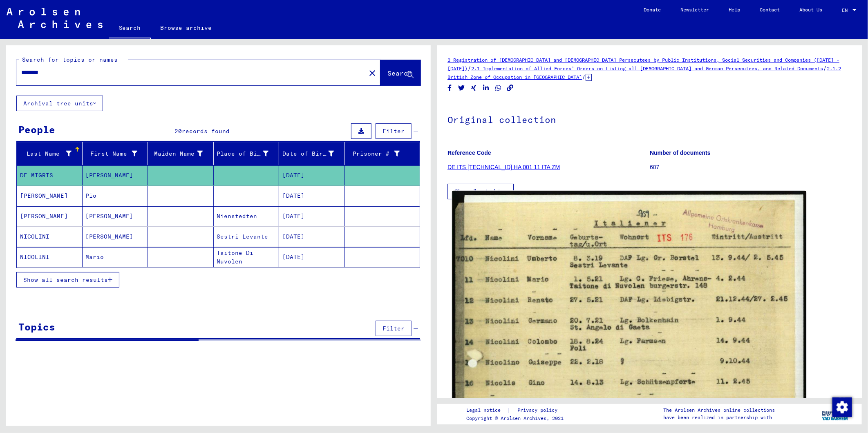
click at [577, 263] on img at bounding box center [629, 434] width 354 height 487
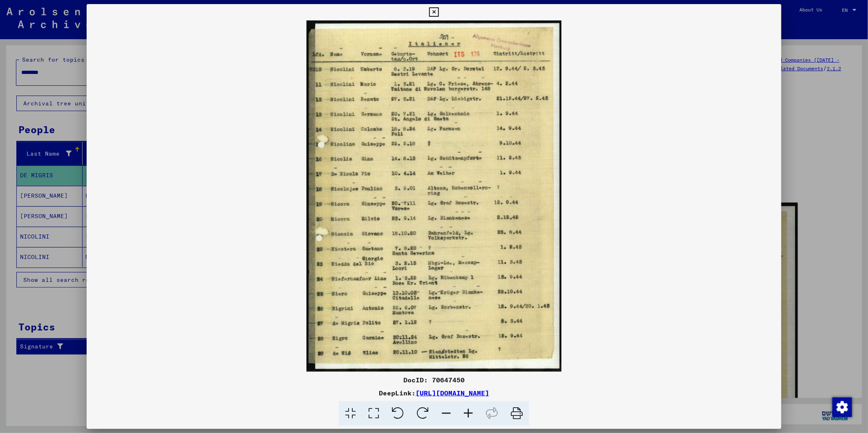
drag, startPoint x: 661, startPoint y: 394, endPoint x: 581, endPoint y: 412, distance: 81.8
click at [661, 390] on div "DeepLink: [URL][DOMAIN_NAME]" at bounding box center [434, 393] width 694 height 10
click at [472, 390] on icon at bounding box center [468, 413] width 22 height 25
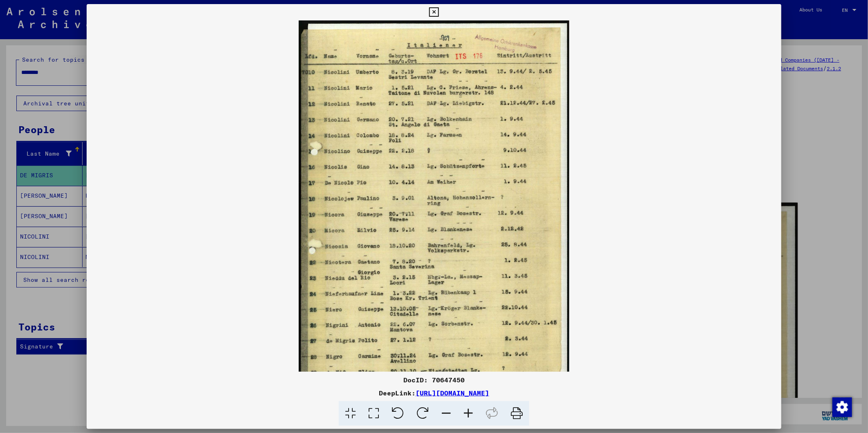
click at [472, 390] on icon at bounding box center [468, 413] width 22 height 25
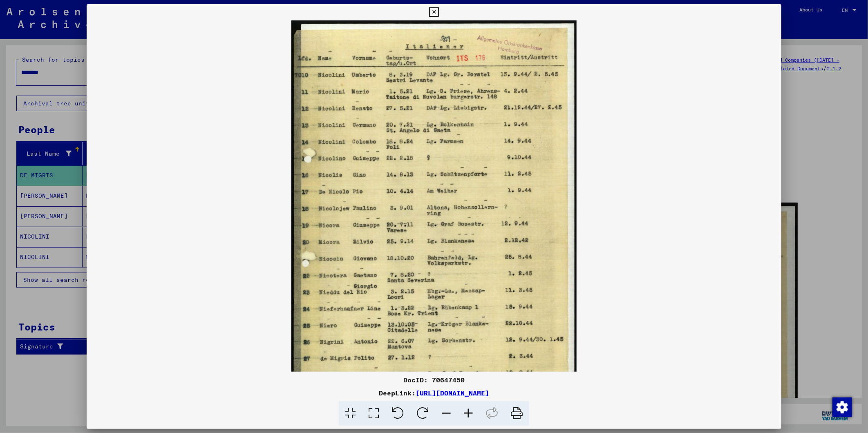
click at [472, 390] on icon at bounding box center [468, 413] width 22 height 25
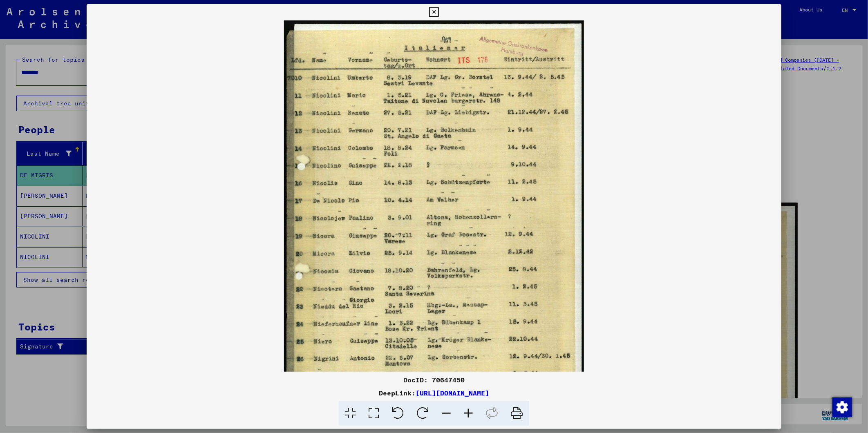
click at [472, 390] on icon at bounding box center [468, 413] width 22 height 25
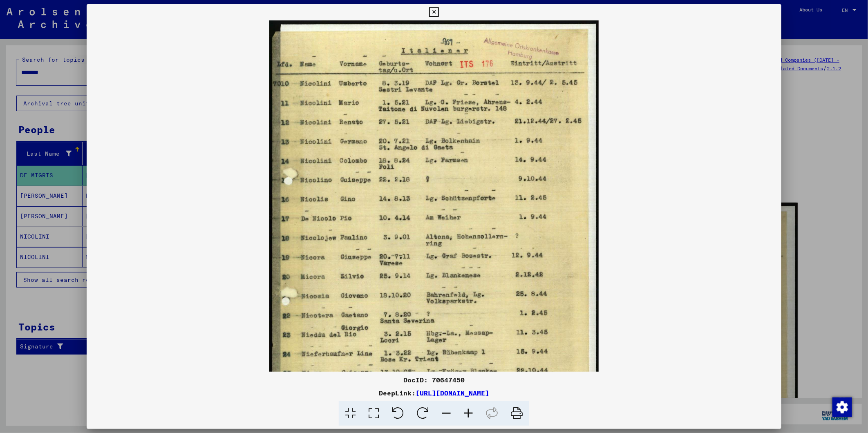
click at [472, 390] on icon at bounding box center [468, 413] width 22 height 25
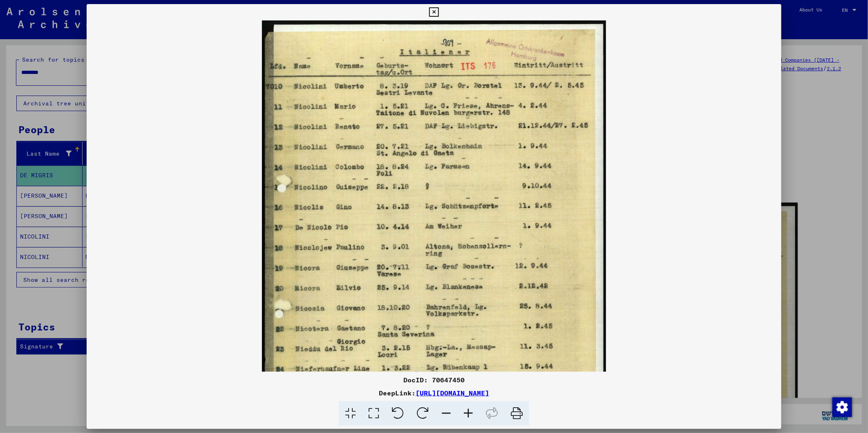
click at [472, 390] on icon at bounding box center [468, 413] width 22 height 25
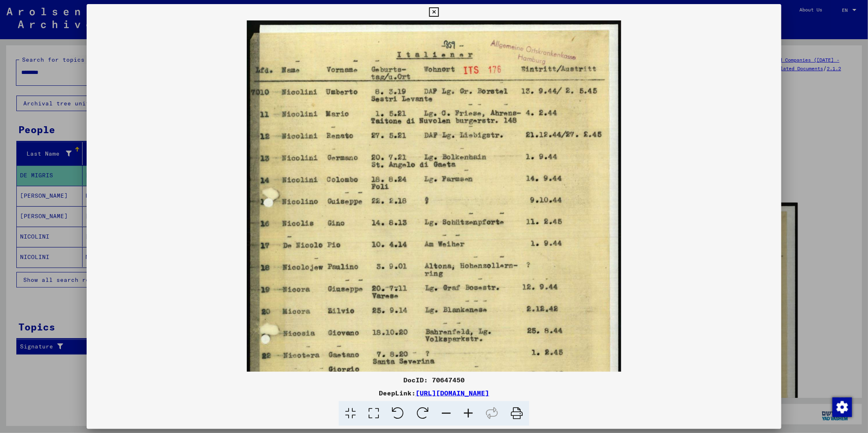
click at [472, 390] on icon at bounding box center [468, 413] width 22 height 25
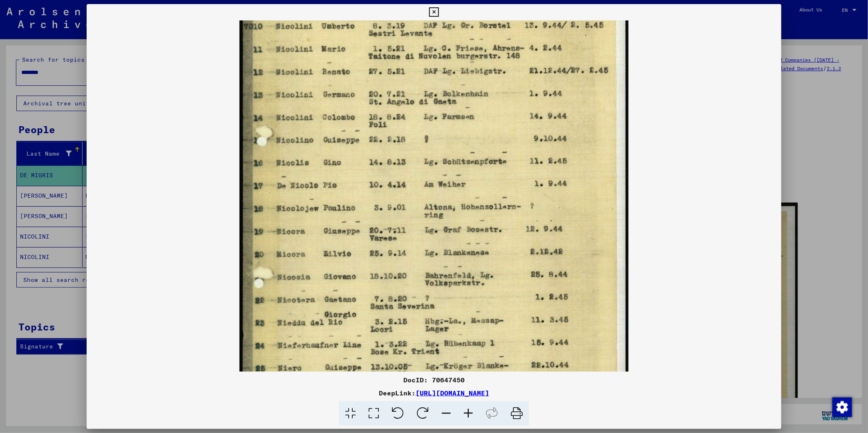
scroll to position [74, 0]
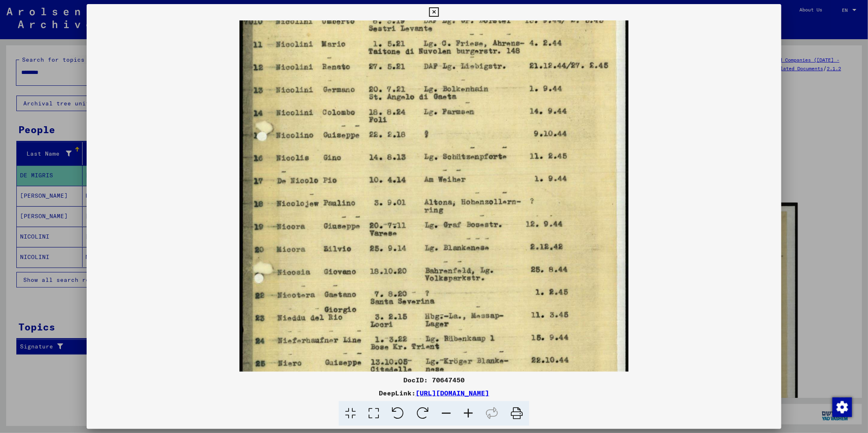
drag, startPoint x: 333, startPoint y: 316, endPoint x: 324, endPoint y: 247, distance: 68.8
click at [324, 247] on img at bounding box center [434, 214] width 389 height 535
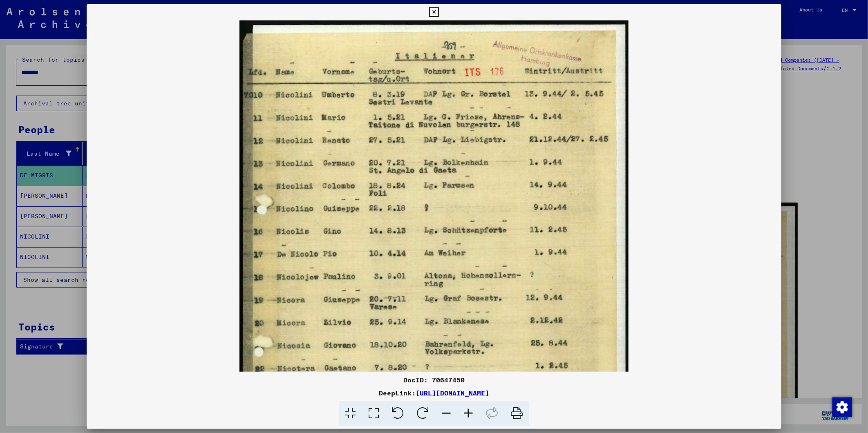
drag, startPoint x: 413, startPoint y: 242, endPoint x: 411, endPoint y: 305, distance: 63.4
click at [411, 305] on img at bounding box center [434, 287] width 389 height 535
